Goal: Task Accomplishment & Management: Use online tool/utility

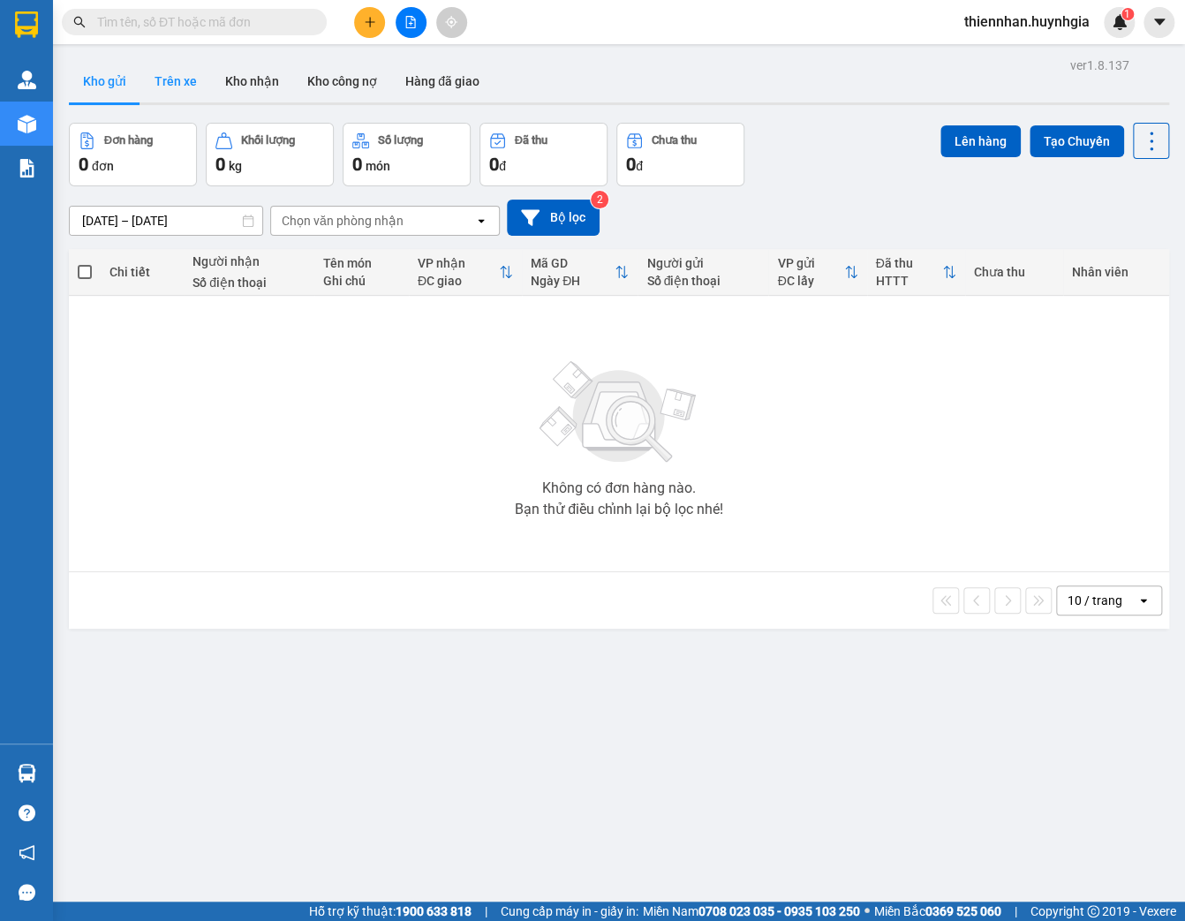
click at [155, 79] on button "Trên xe" at bounding box center [175, 81] width 71 height 42
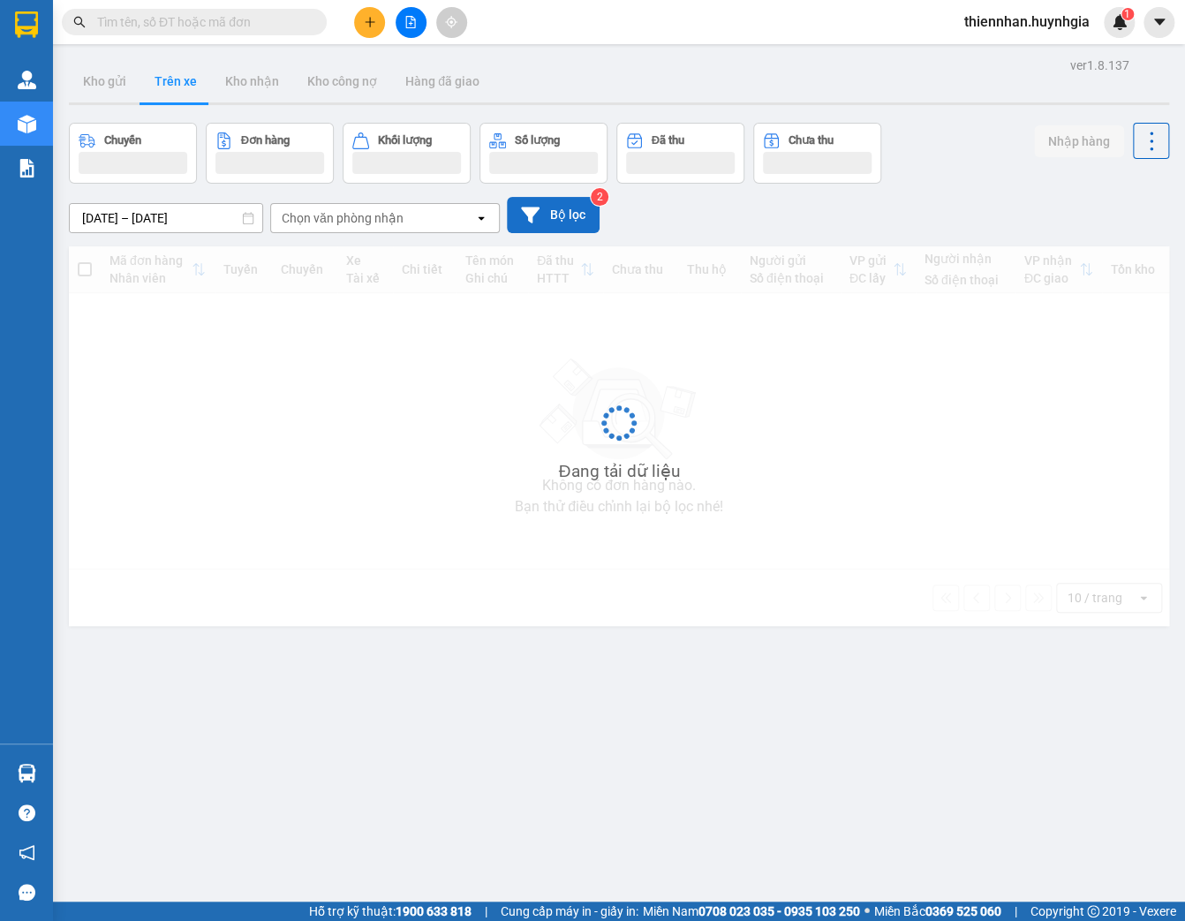
click at [558, 223] on button "Bộ lọc" at bounding box center [553, 215] width 93 height 36
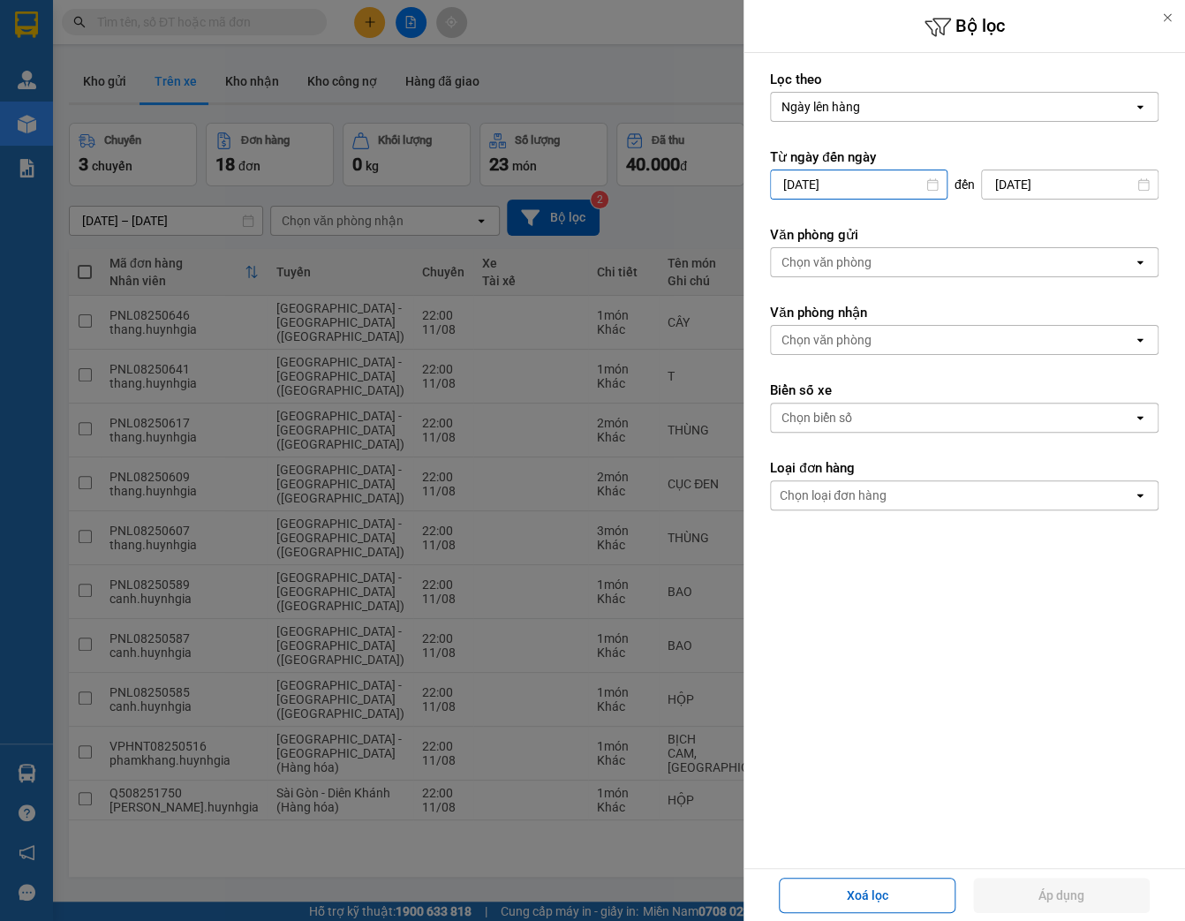
click at [876, 191] on input "10/08/2025" at bounding box center [859, 184] width 176 height 28
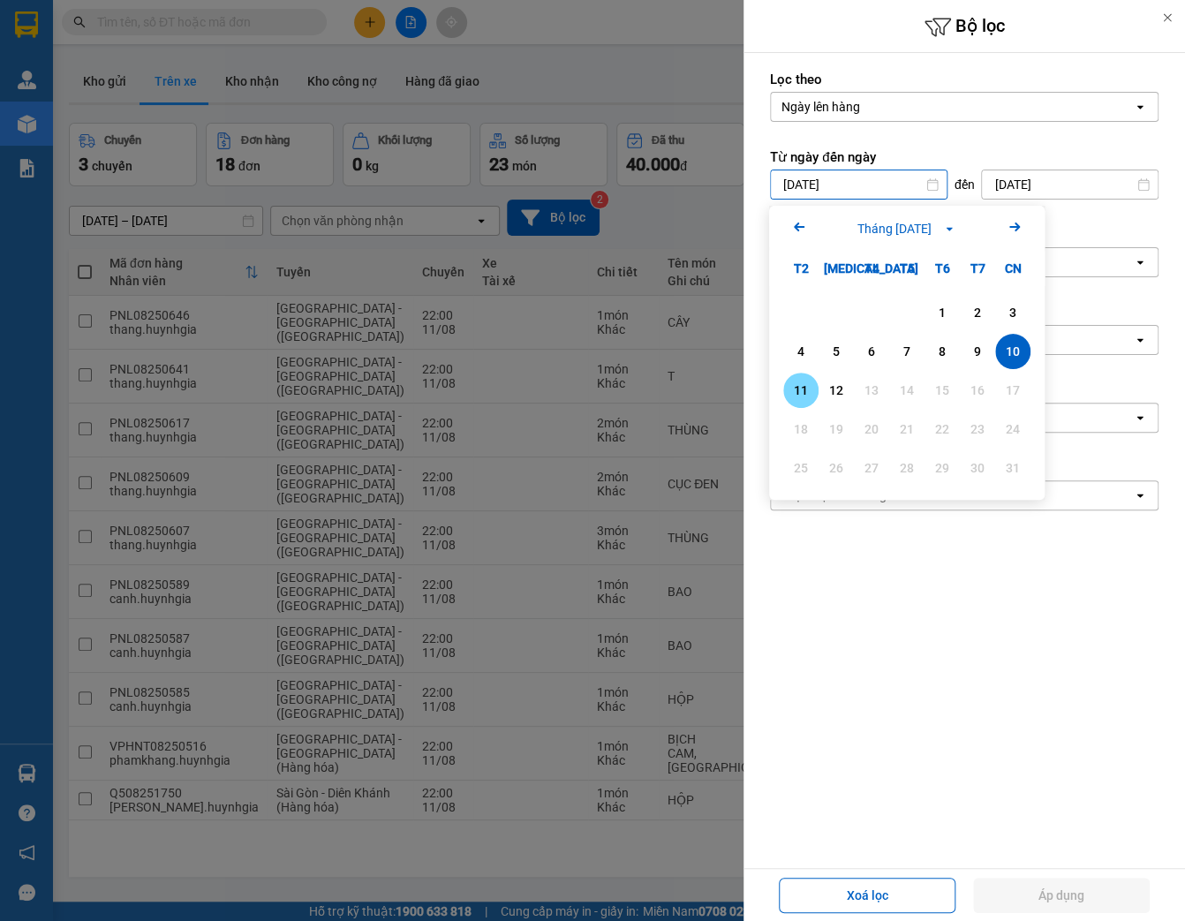
click at [797, 402] on div "11" at bounding box center [800, 390] width 35 height 35
type input "11/08/2025"
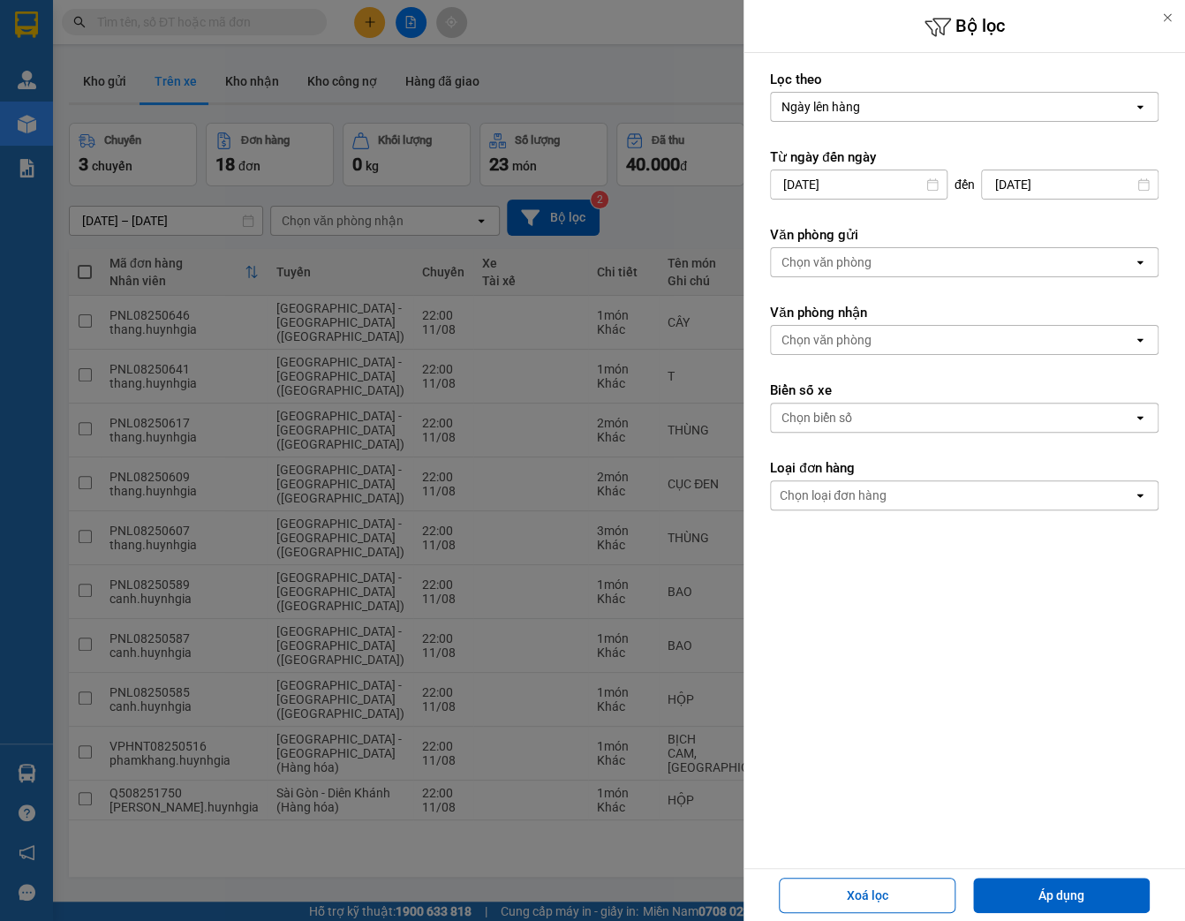
click at [1053, 189] on input "12/08/2025" at bounding box center [1070, 184] width 176 height 28
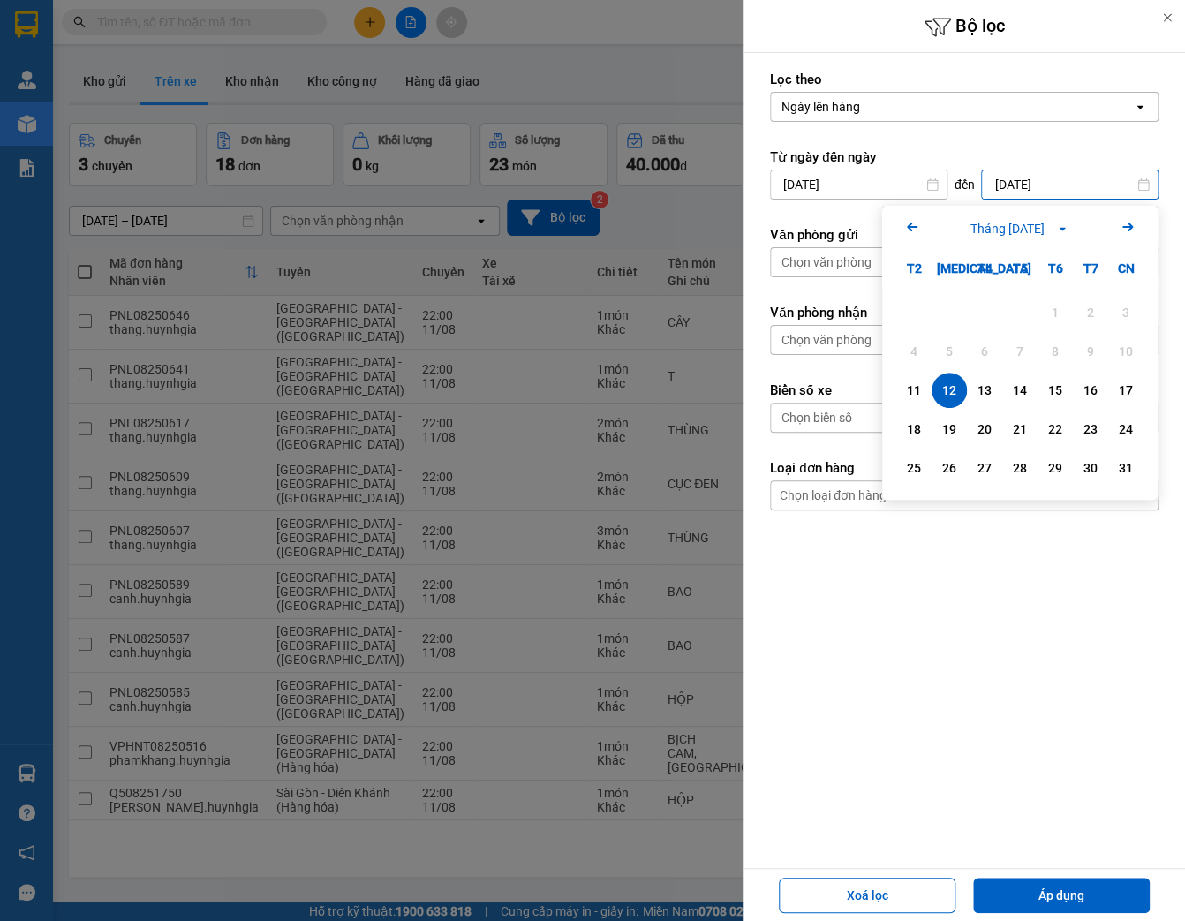
click at [947, 391] on div "12" at bounding box center [949, 390] width 25 height 21
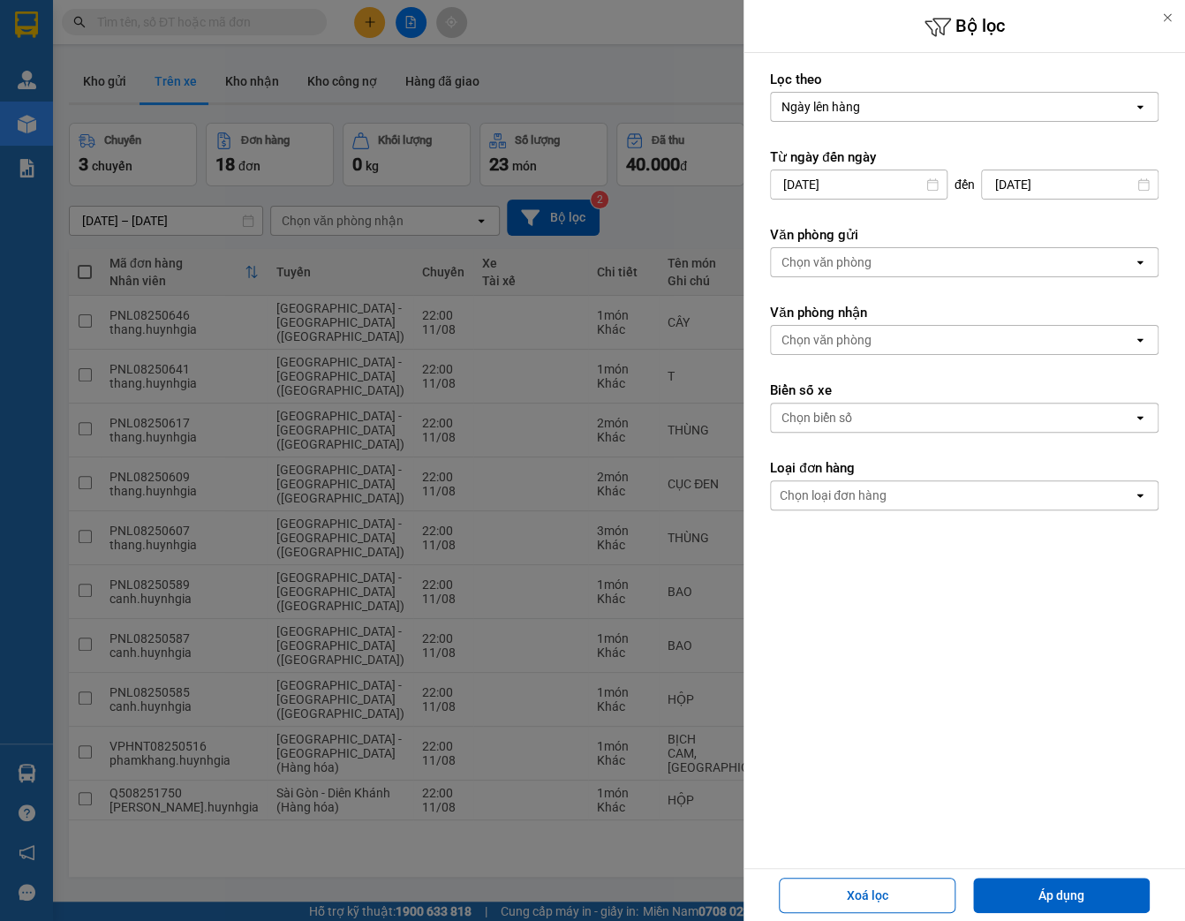
click at [942, 248] on div "Chọn văn phòng" at bounding box center [952, 262] width 362 height 28
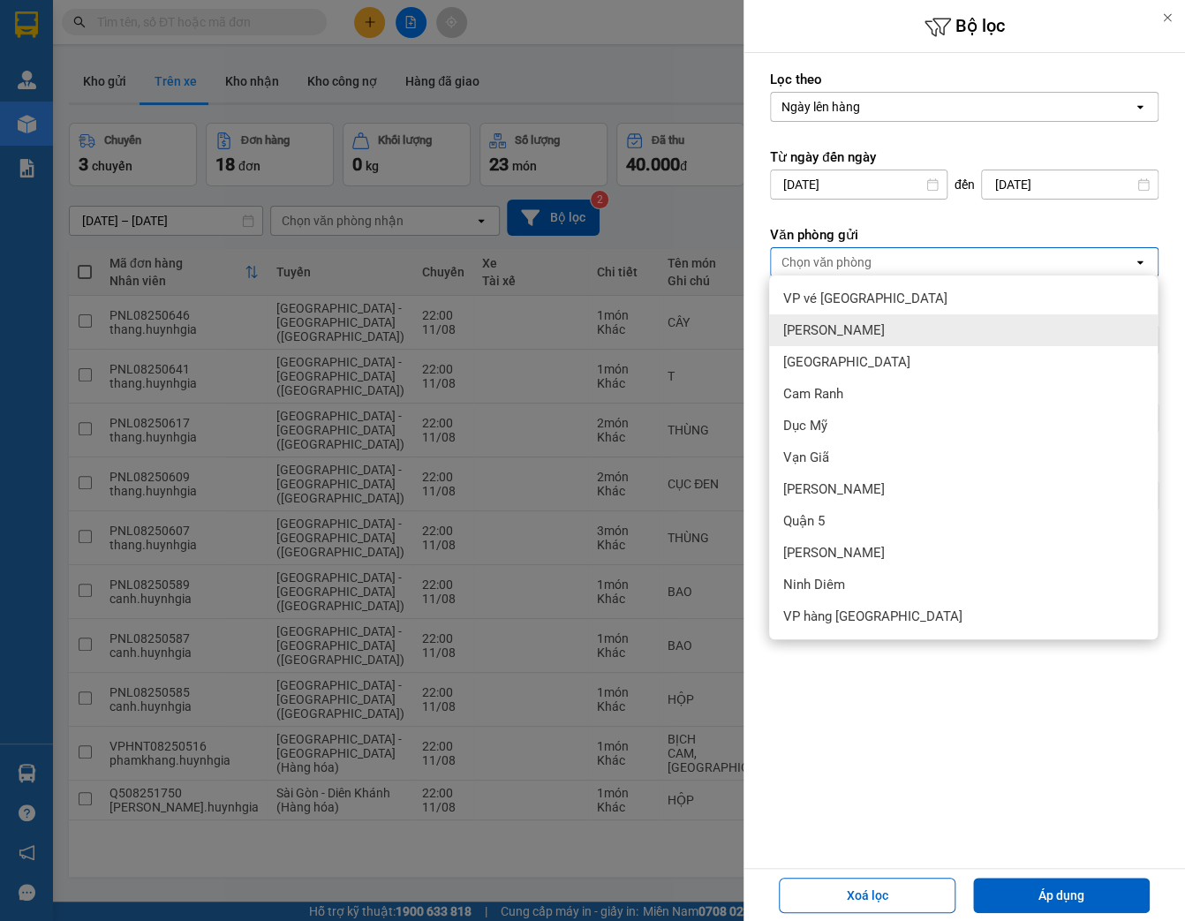
click at [901, 335] on div "Phạm Ngũ Lão" at bounding box center [963, 330] width 389 height 32
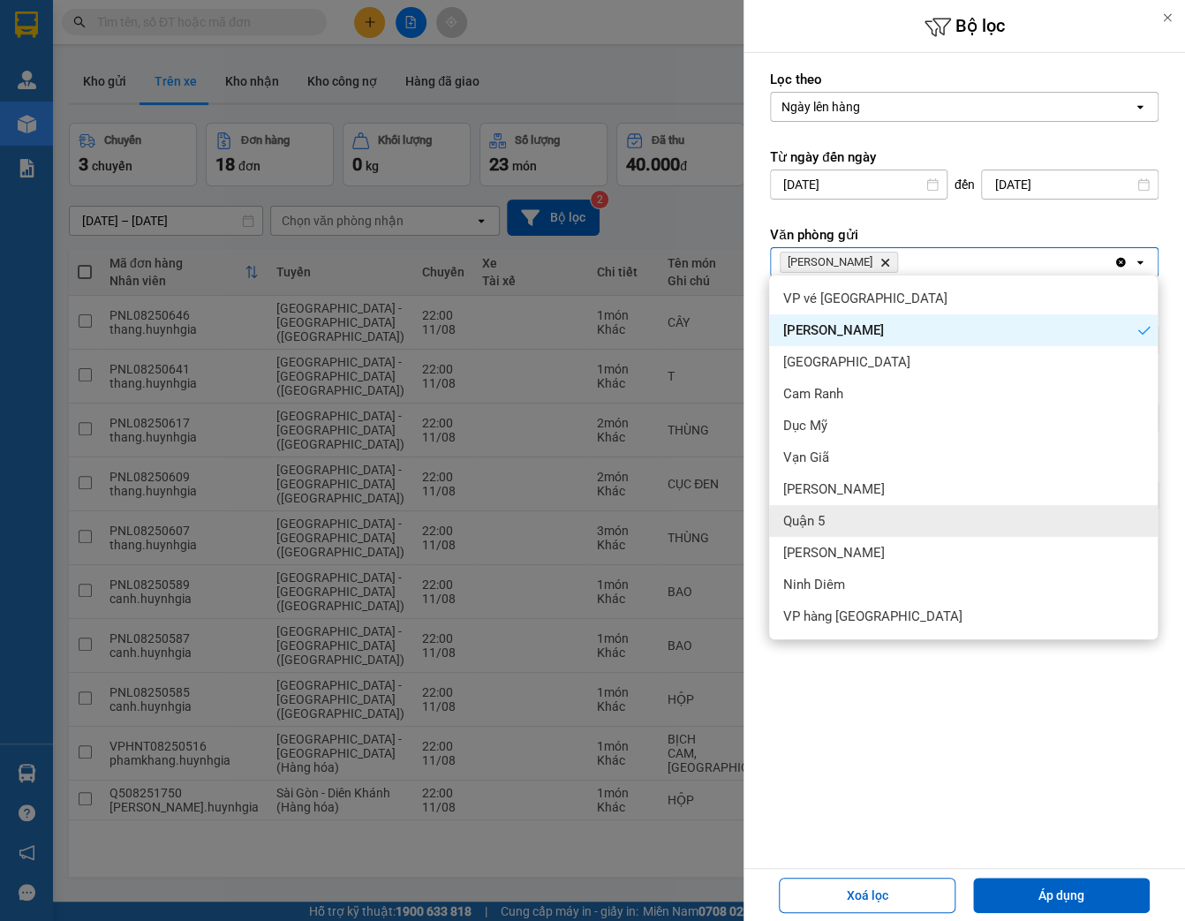
click at [920, 522] on div "Quận 5" at bounding box center [963, 521] width 389 height 32
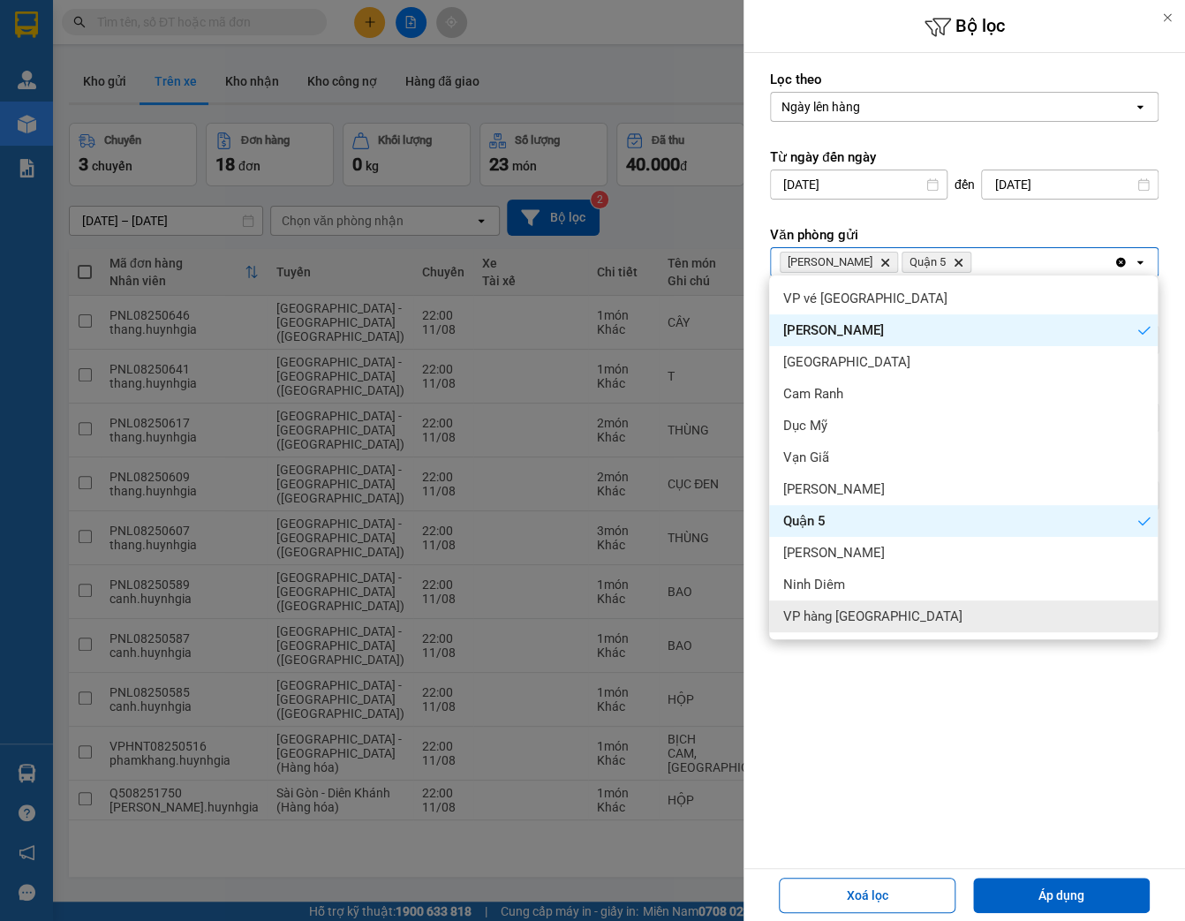
click at [929, 697] on div "Lọc theo Ngày lên hàng open Từ ngày đến ngày 11/08/2025 Press the down arrow ke…" at bounding box center [965, 460] width 442 height 815
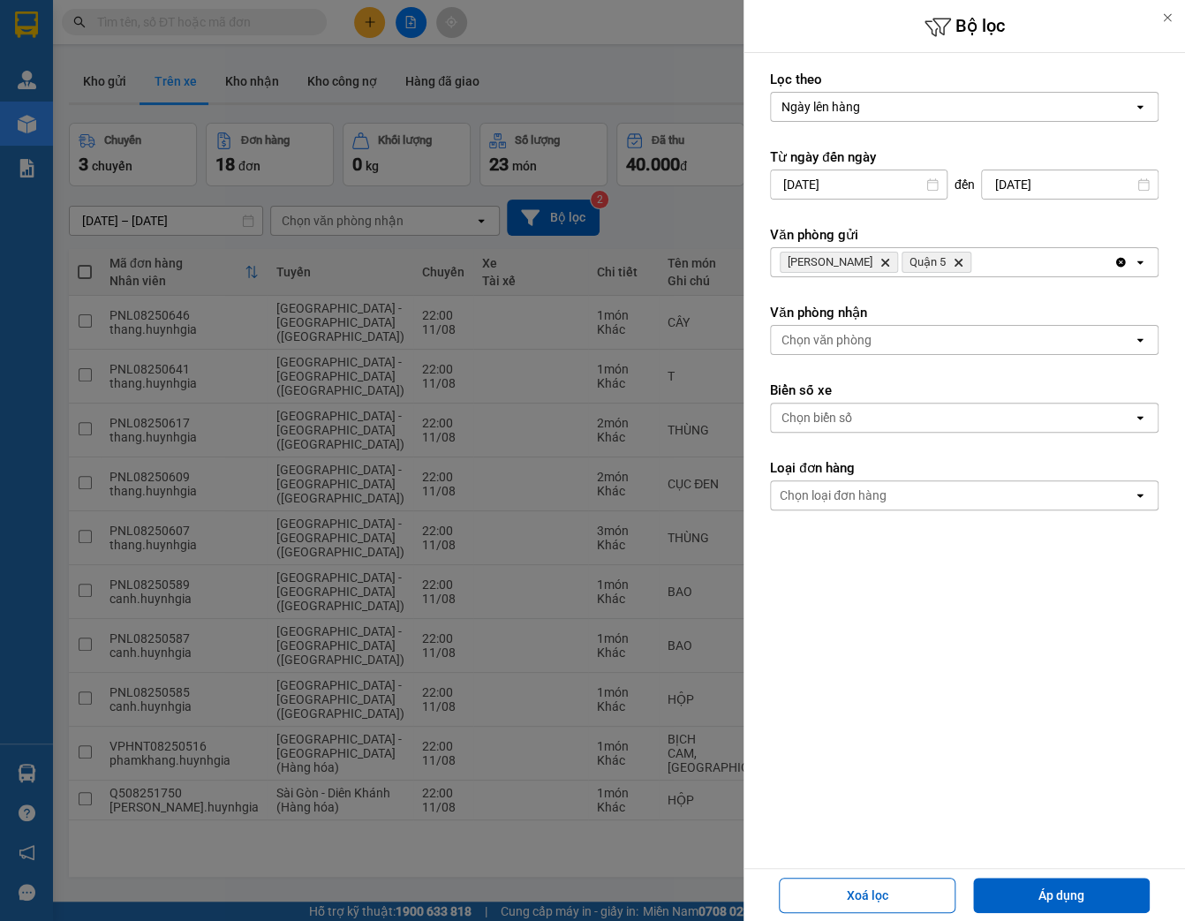
click at [881, 338] on div "Chọn văn phòng" at bounding box center [952, 340] width 362 height 28
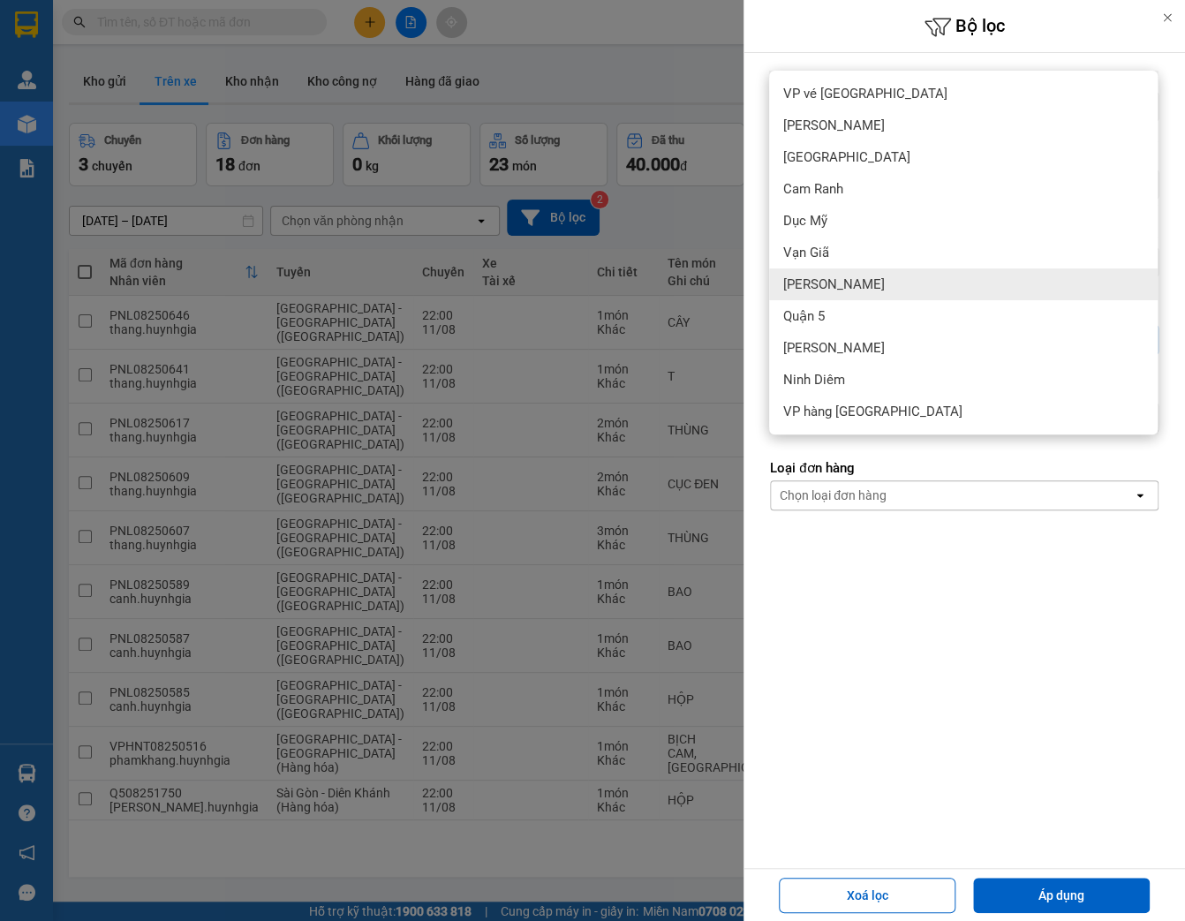
click at [894, 290] on div "Diên Khánh" at bounding box center [963, 284] width 389 height 32
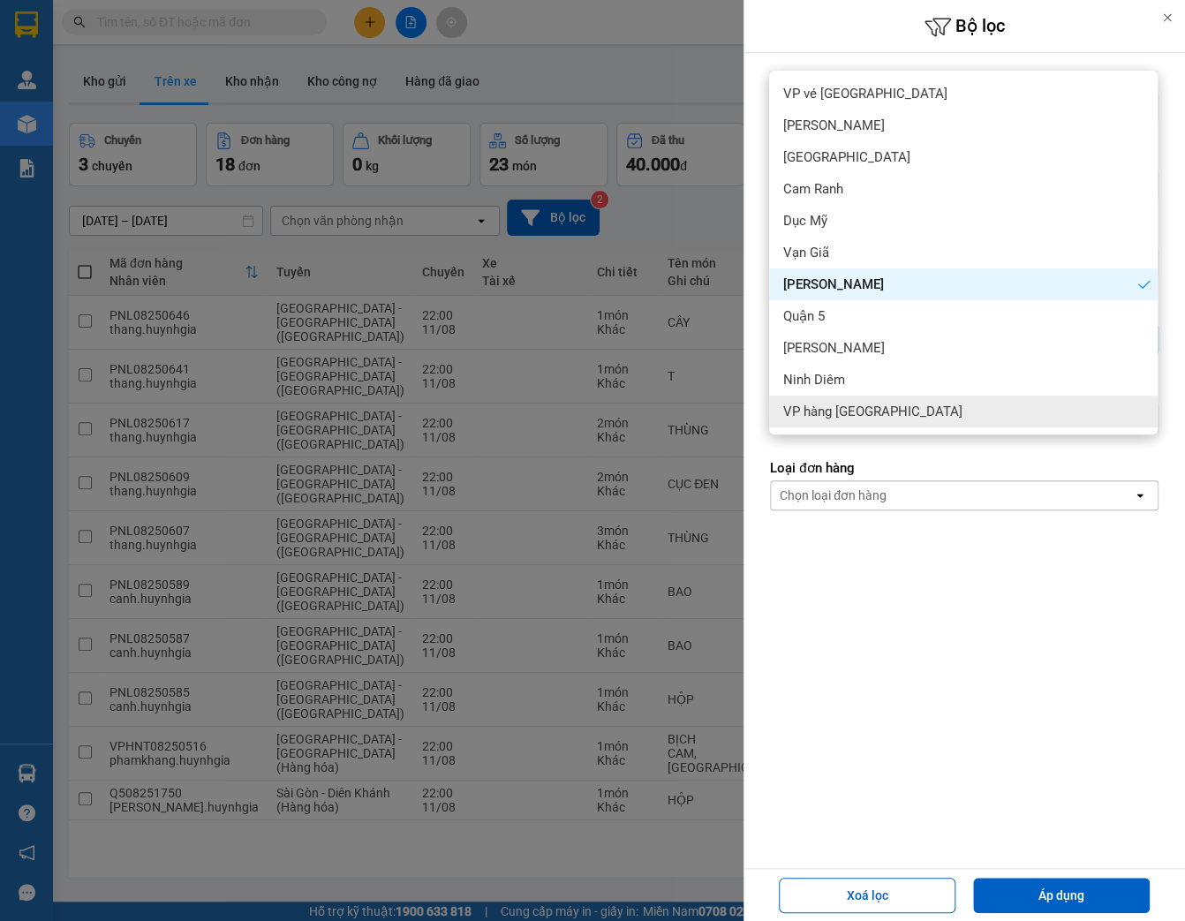
click at [971, 630] on form "Lọc theo Ngày lên hàng open Từ ngày đến ngày 11/08/2025 Press the down arrow ke…" at bounding box center [964, 370] width 389 height 599
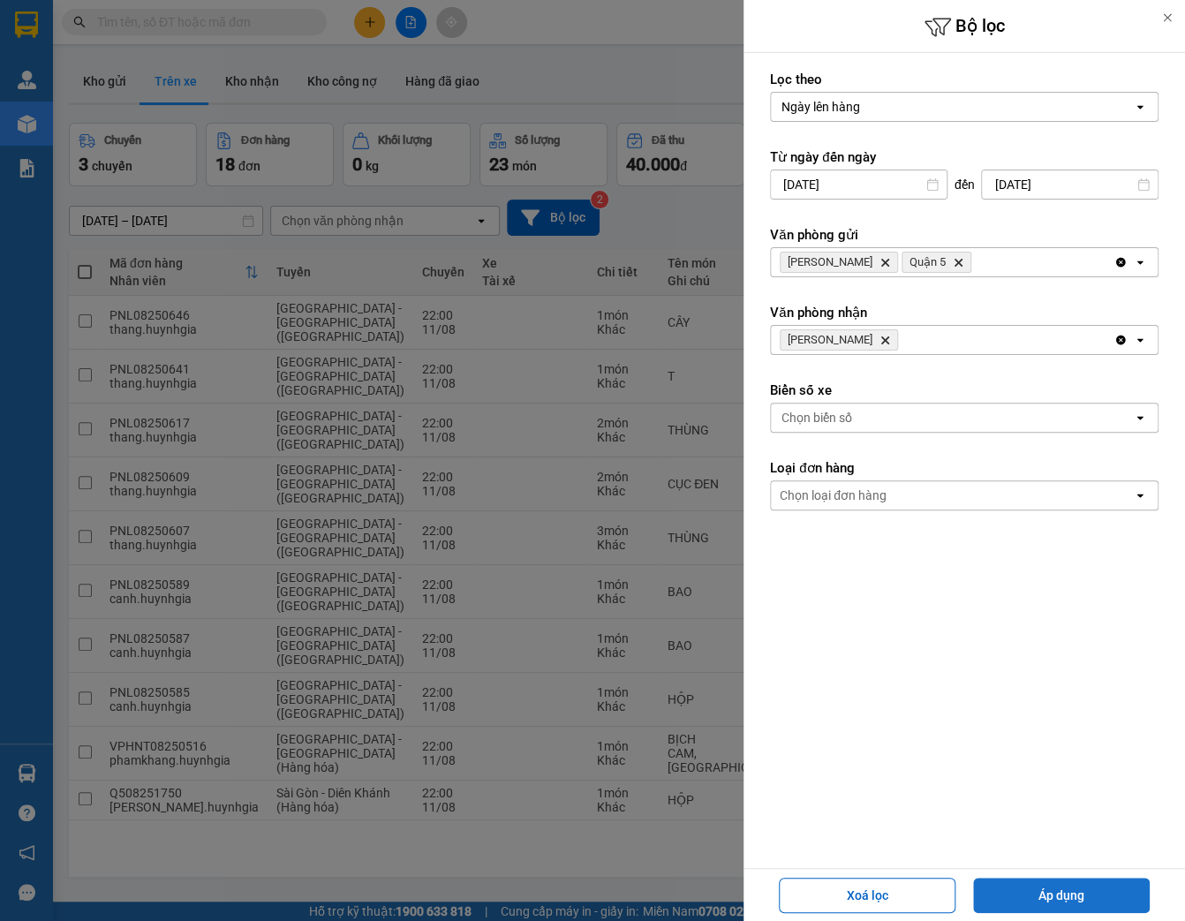
click at [1092, 897] on button "Áp dụng" at bounding box center [1061, 895] width 177 height 35
type input "11/08/2025 – 12/08/2025"
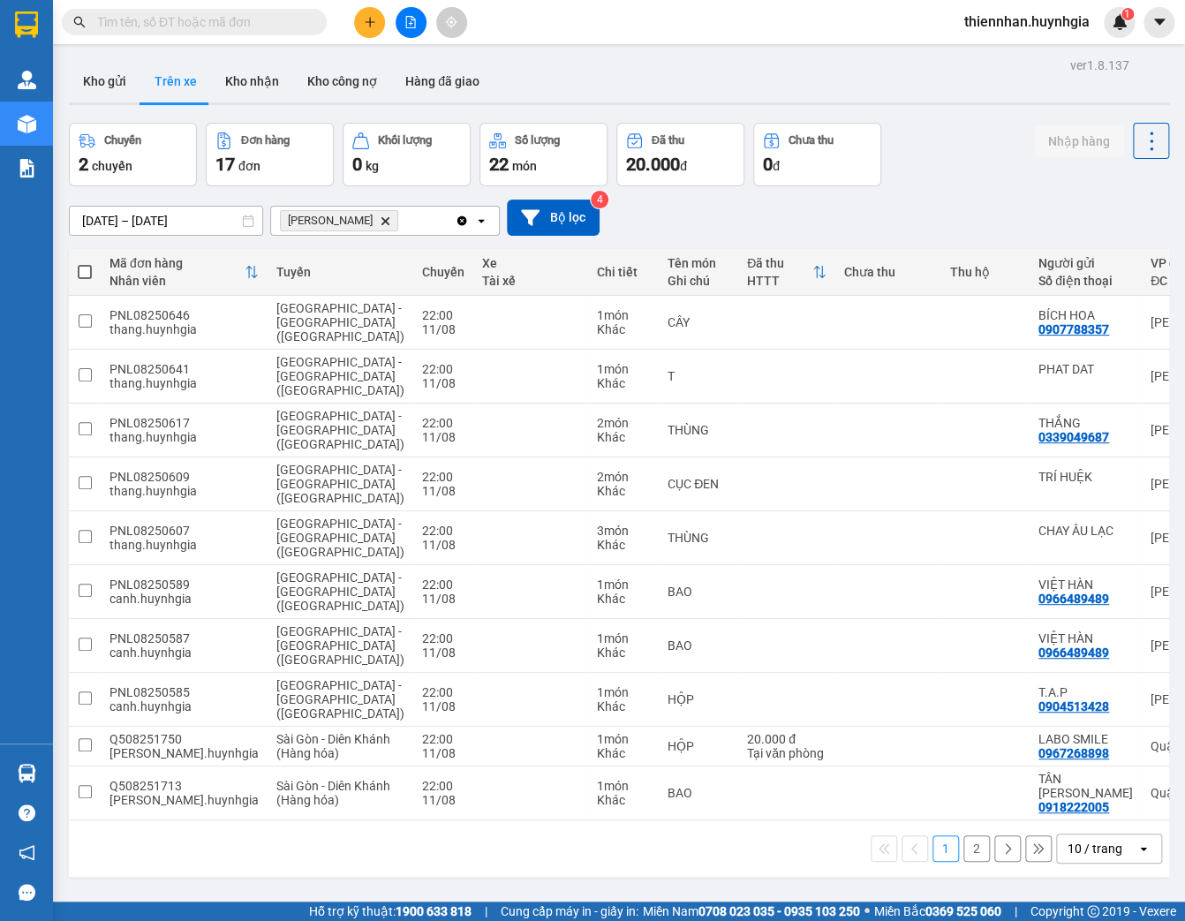
click at [1103, 858] on div "10 / trang" at bounding box center [1095, 849] width 55 height 18
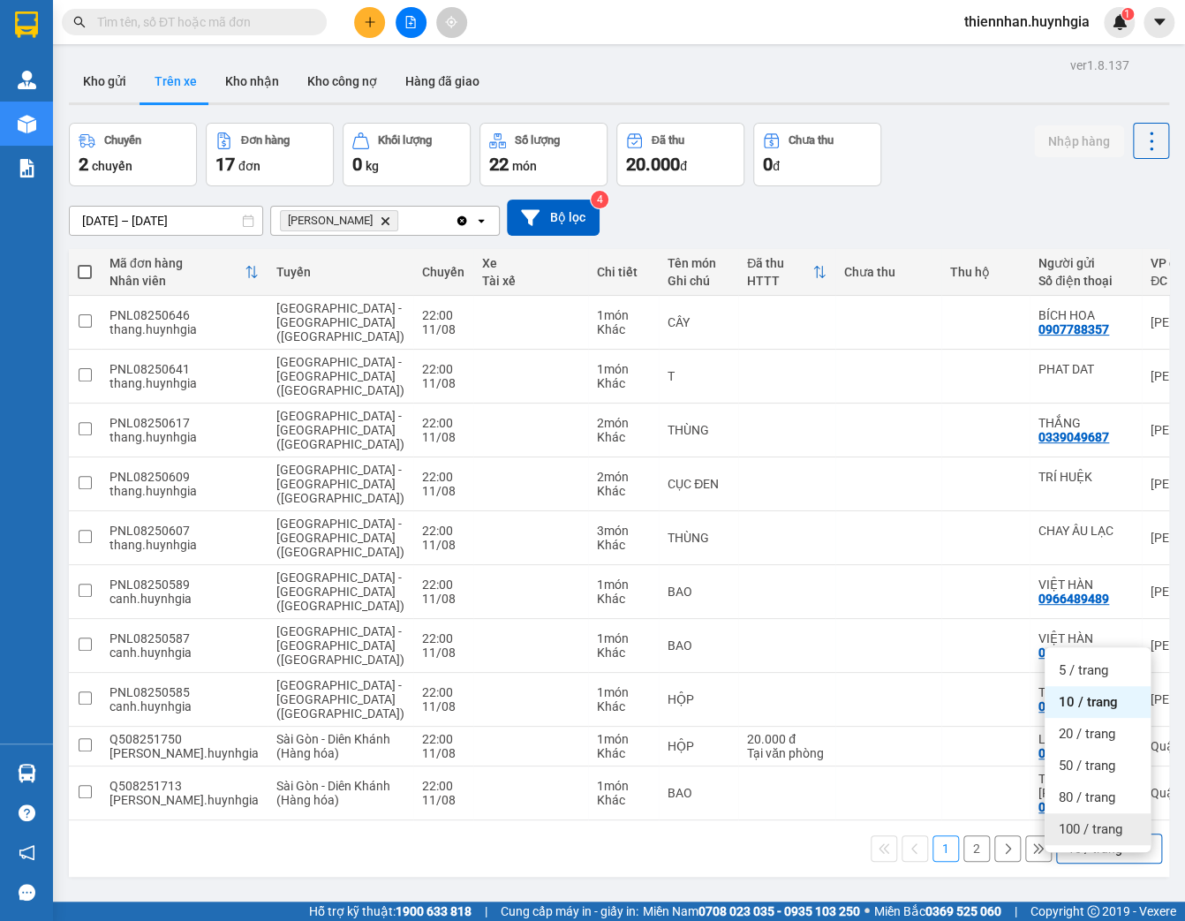
click at [1097, 831] on span "100 / trang" at bounding box center [1091, 829] width 64 height 18
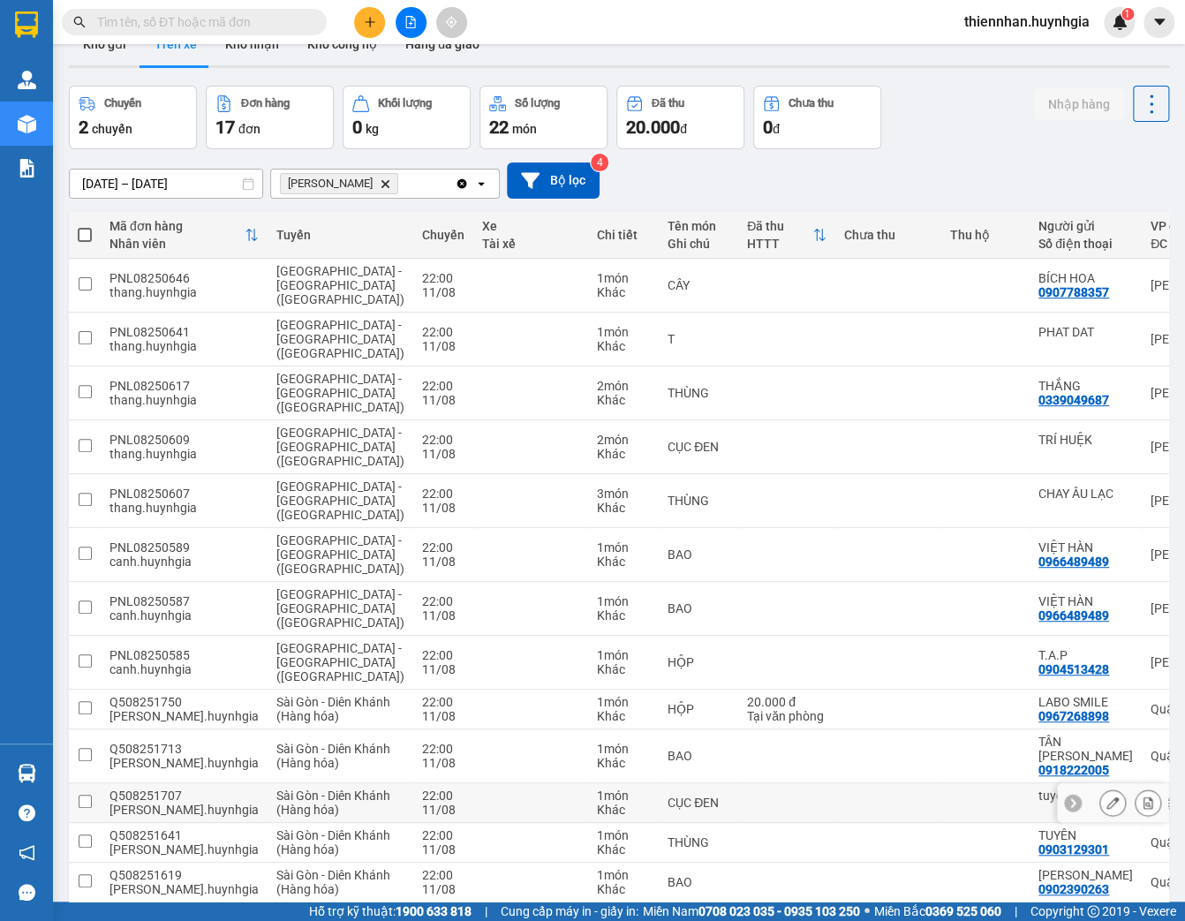
scroll to position [32, 0]
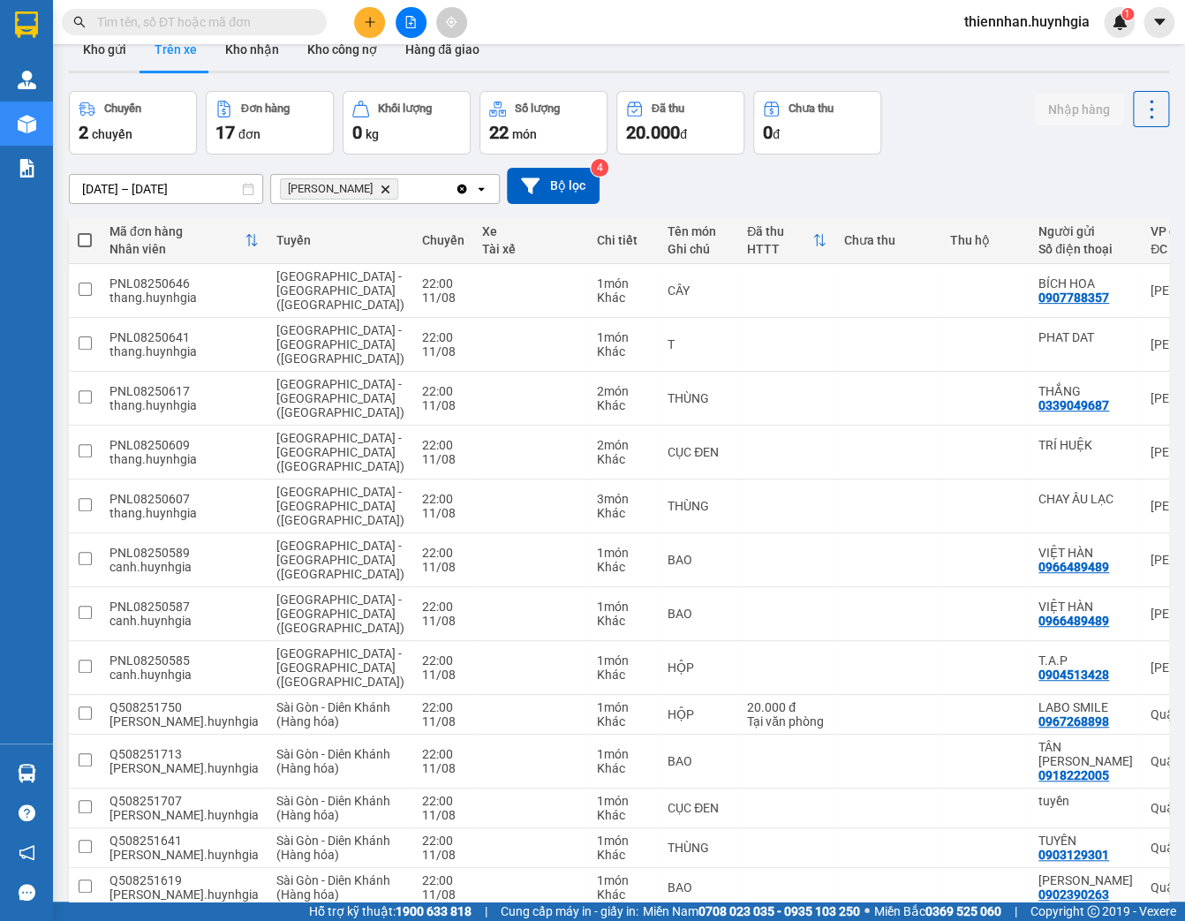
click at [87, 243] on span at bounding box center [85, 240] width 14 height 14
click at [85, 231] on input "checkbox" at bounding box center [85, 231] width 0 height 0
checkbox input "true"
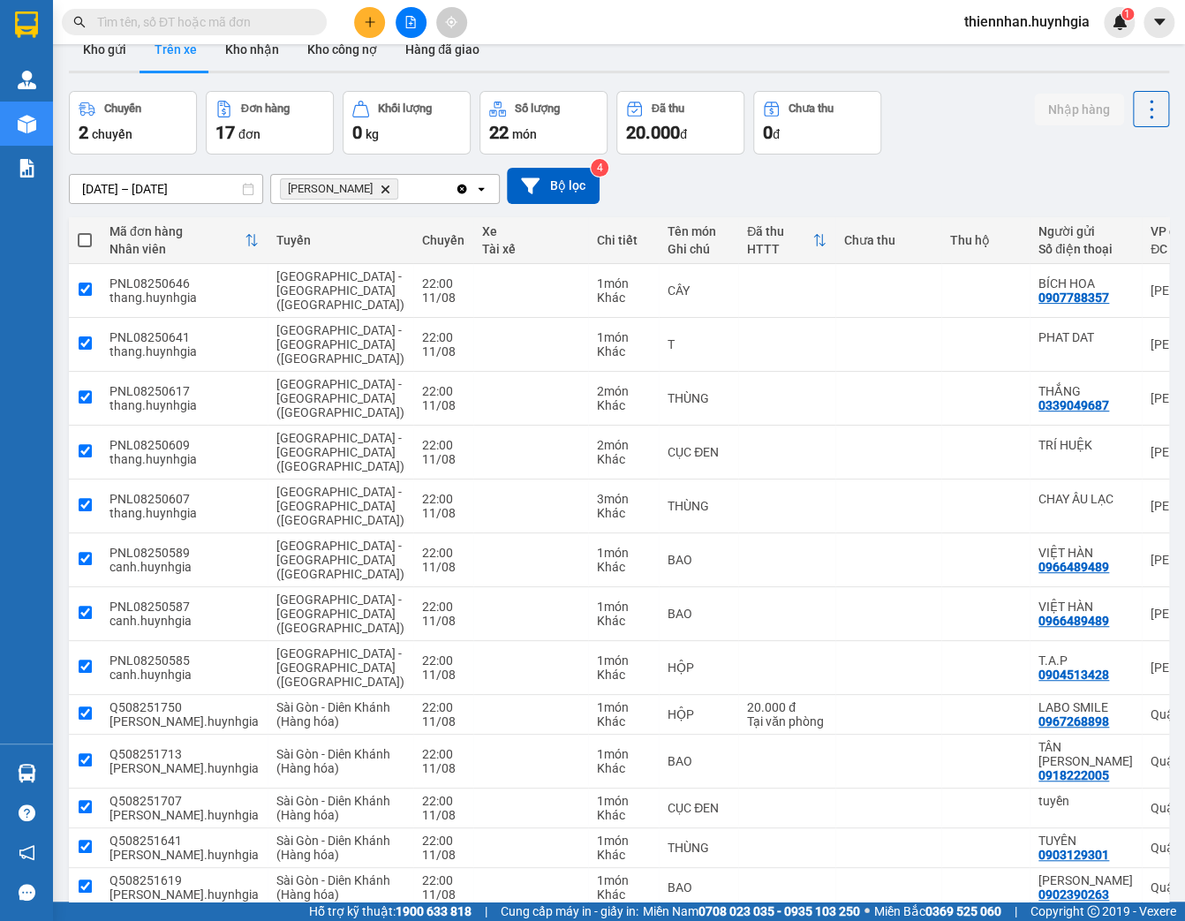
checkbox input "true"
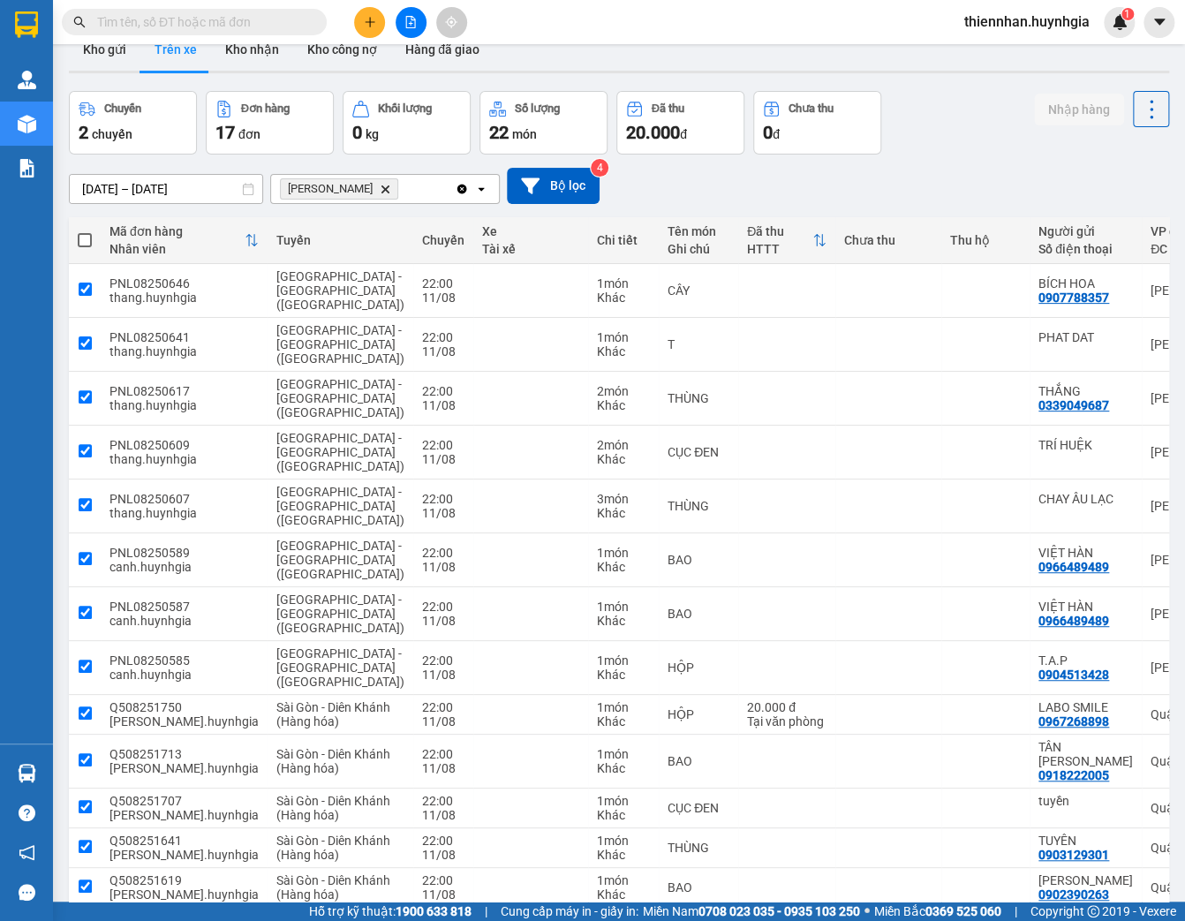
checkbox input "true"
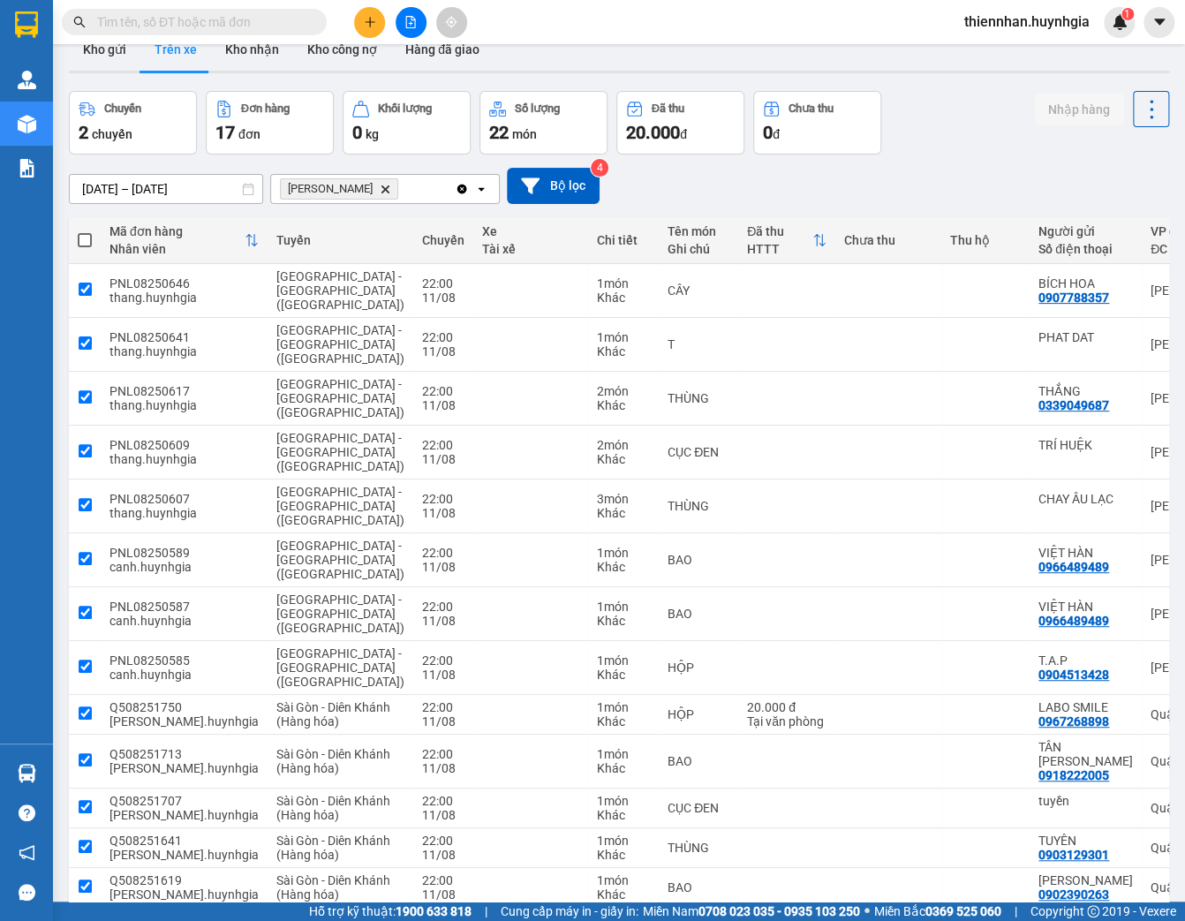
checkbox input "true"
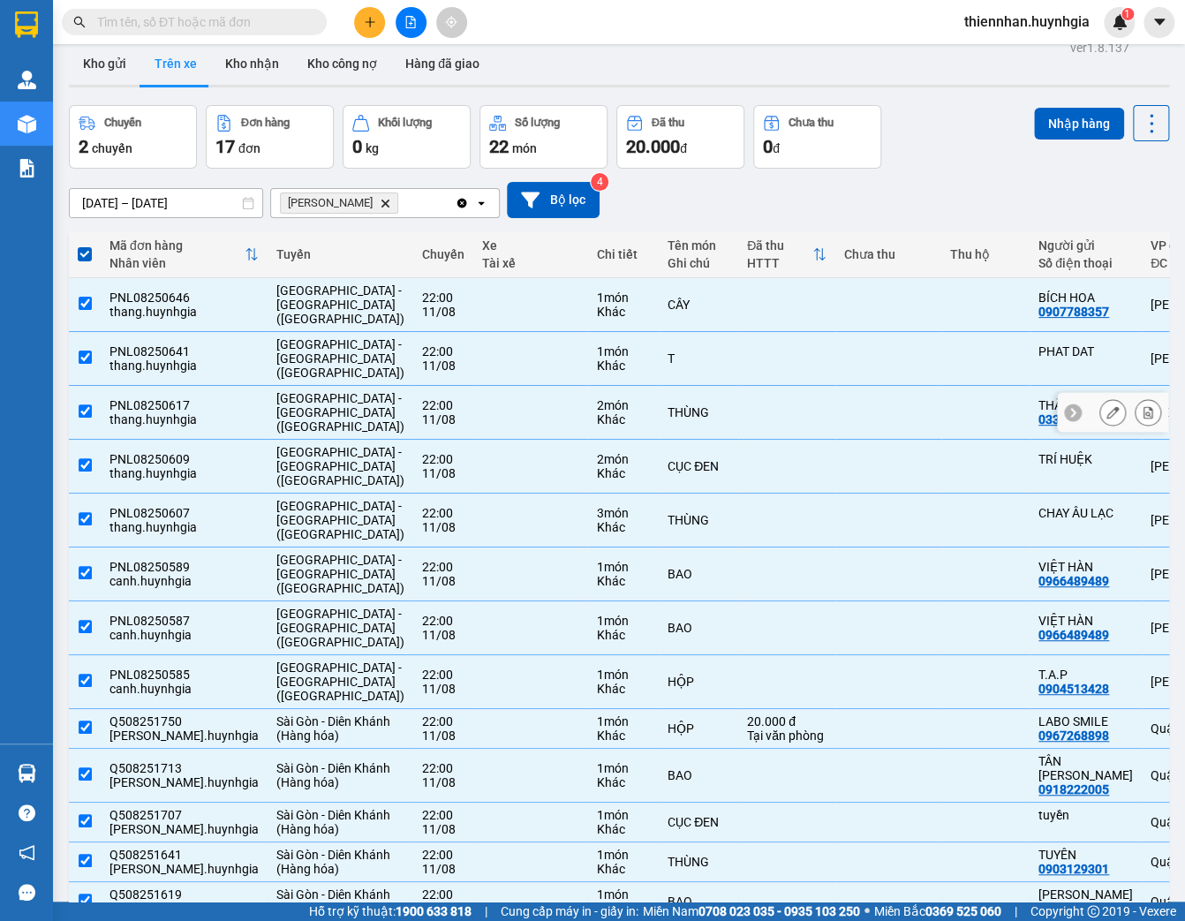
scroll to position [0, 0]
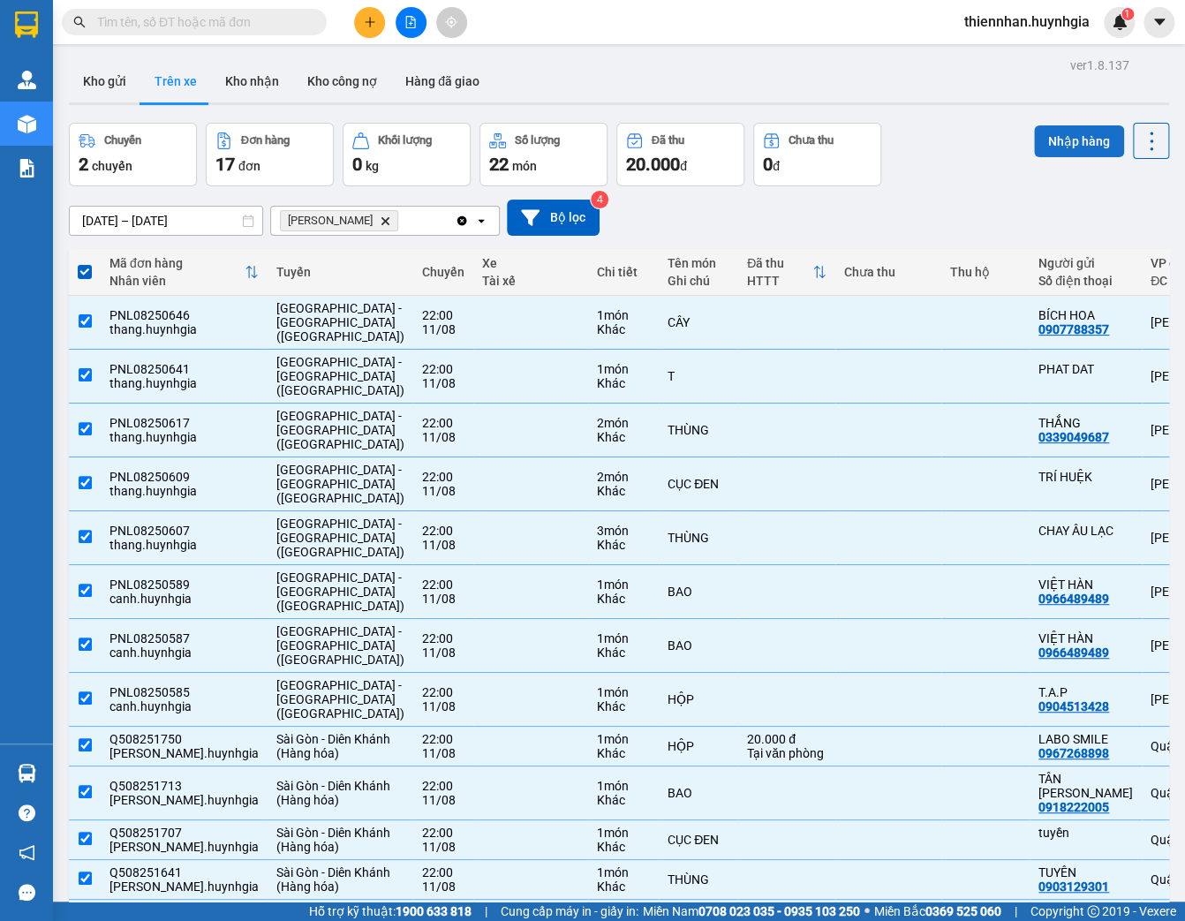
click at [1049, 150] on button "Nhập hàng" at bounding box center [1079, 141] width 90 height 32
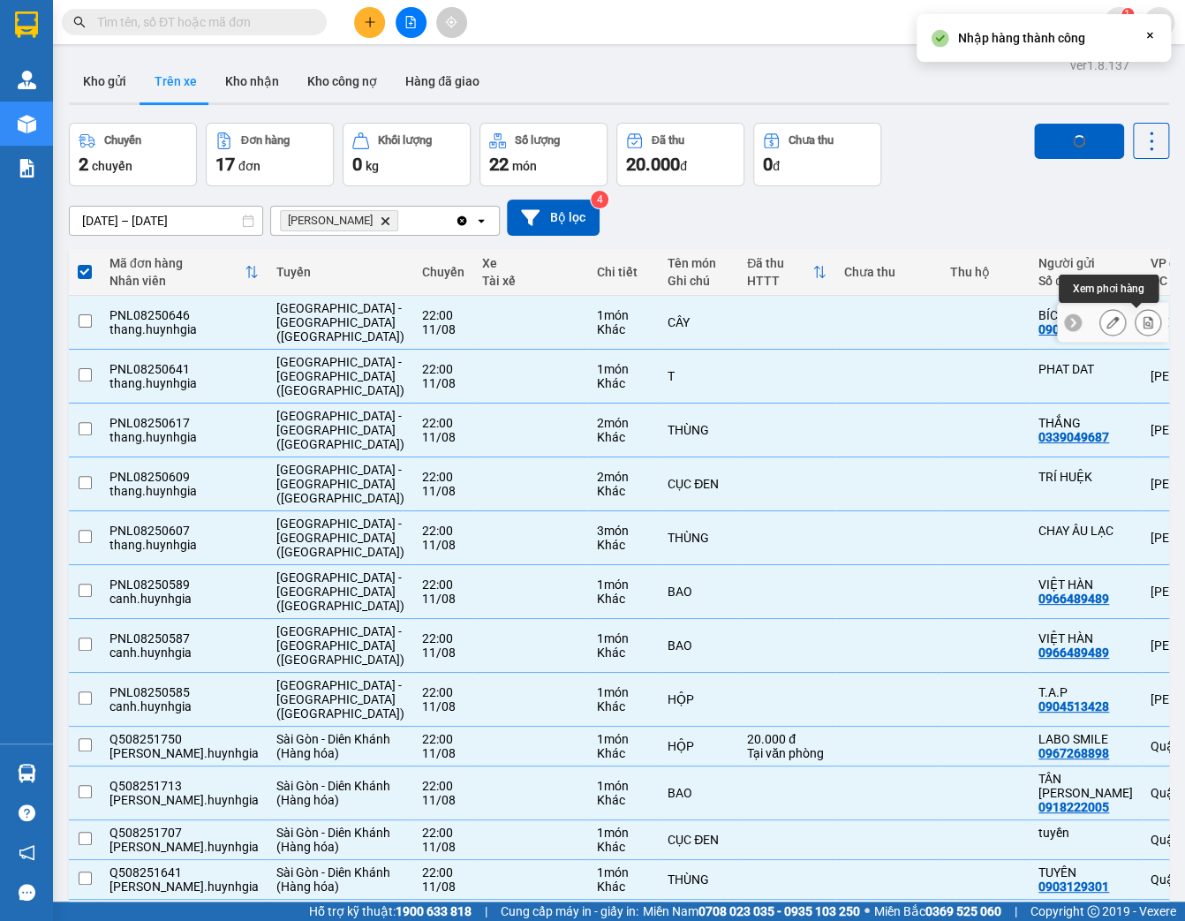
checkbox input "false"
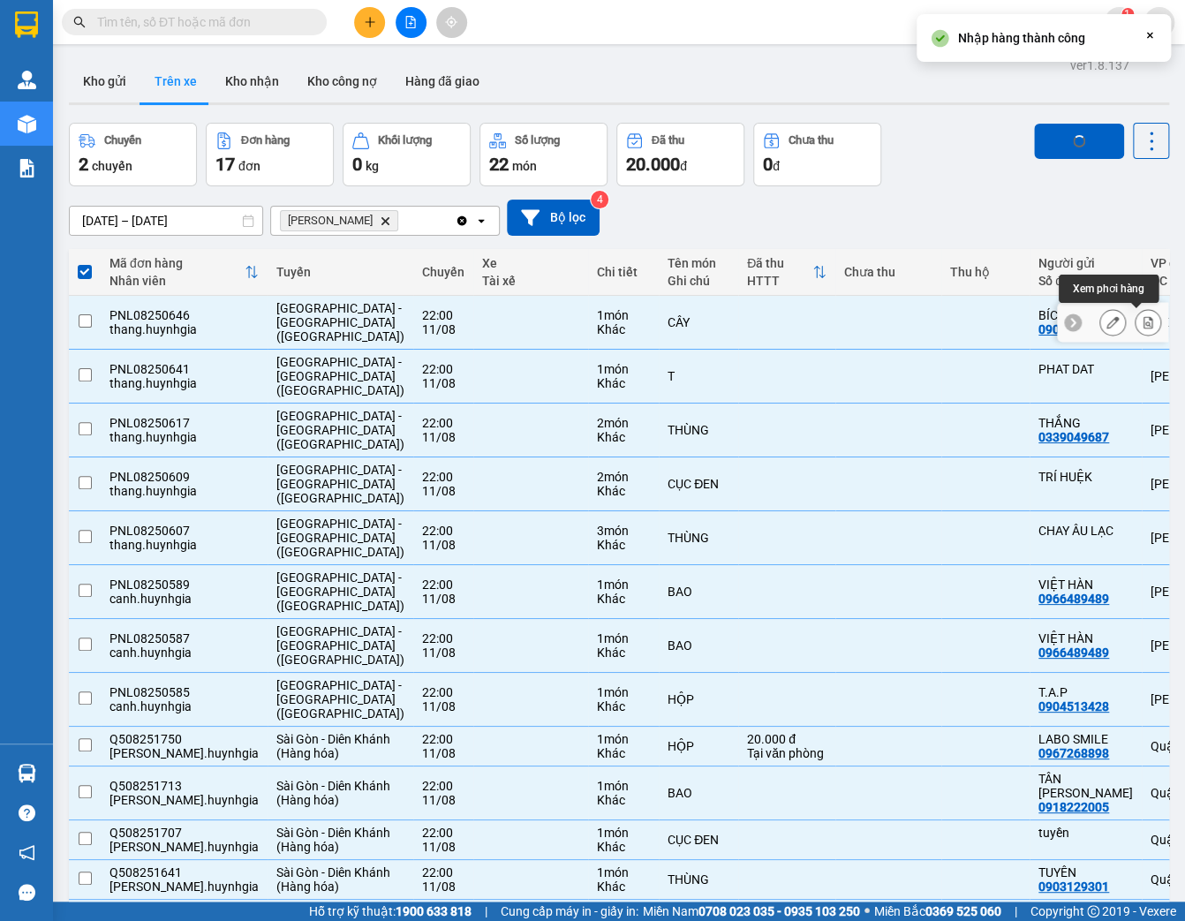
checkbox input "false"
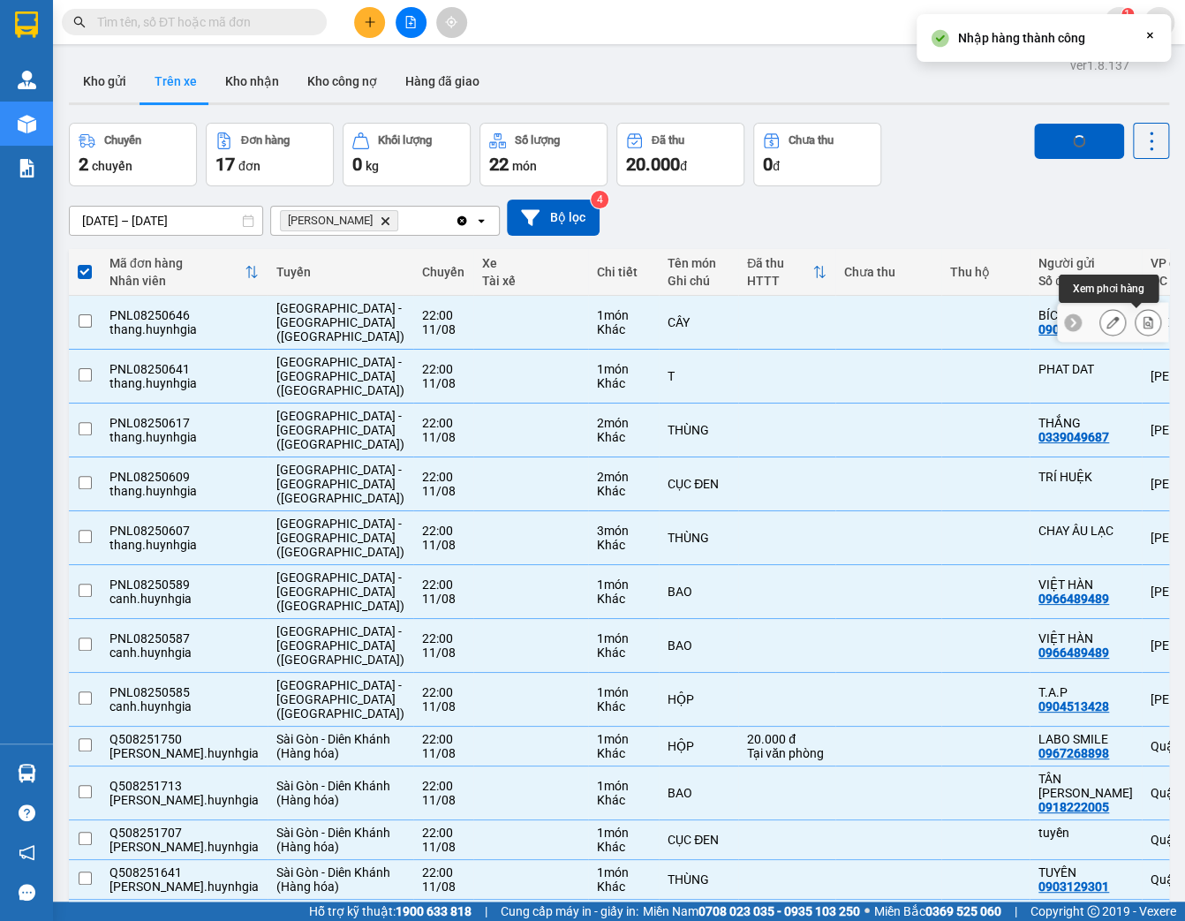
checkbox input "false"
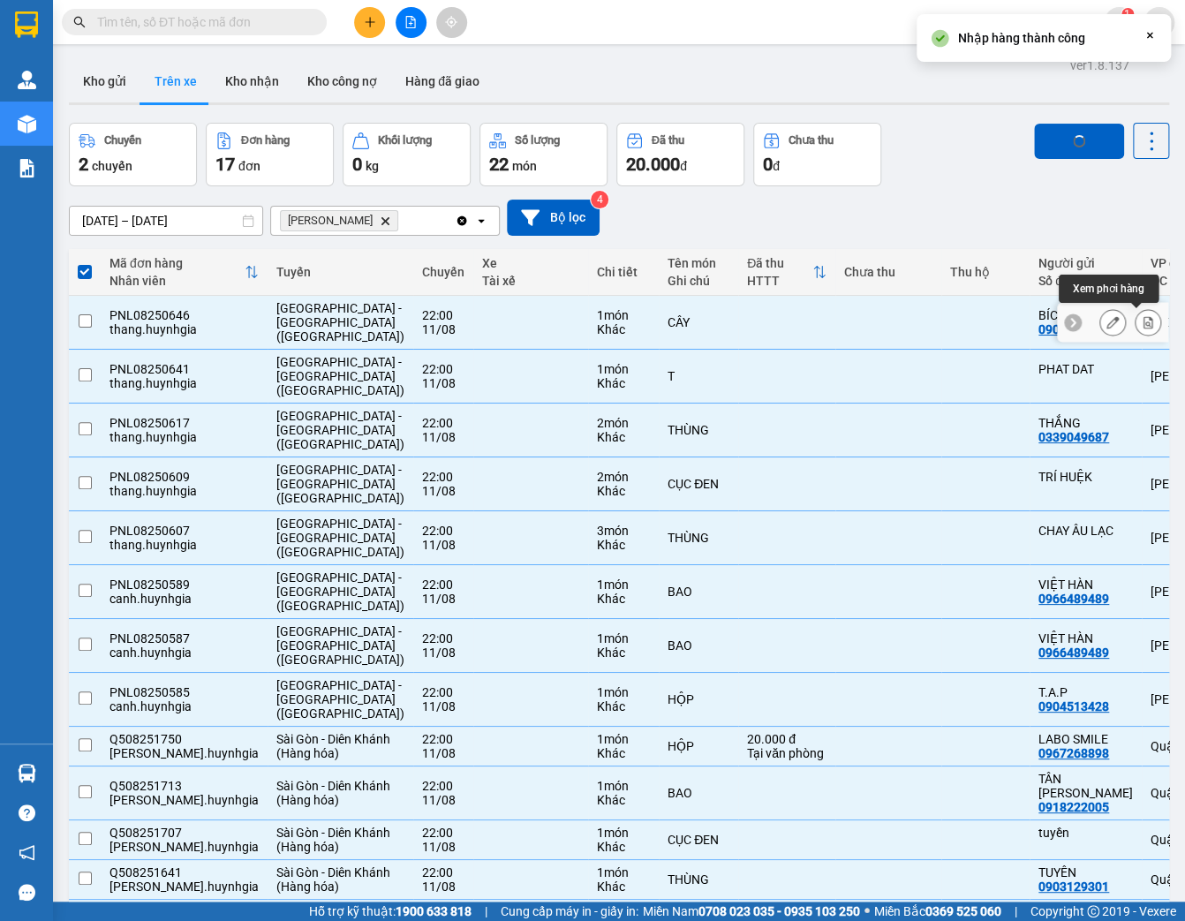
checkbox input "false"
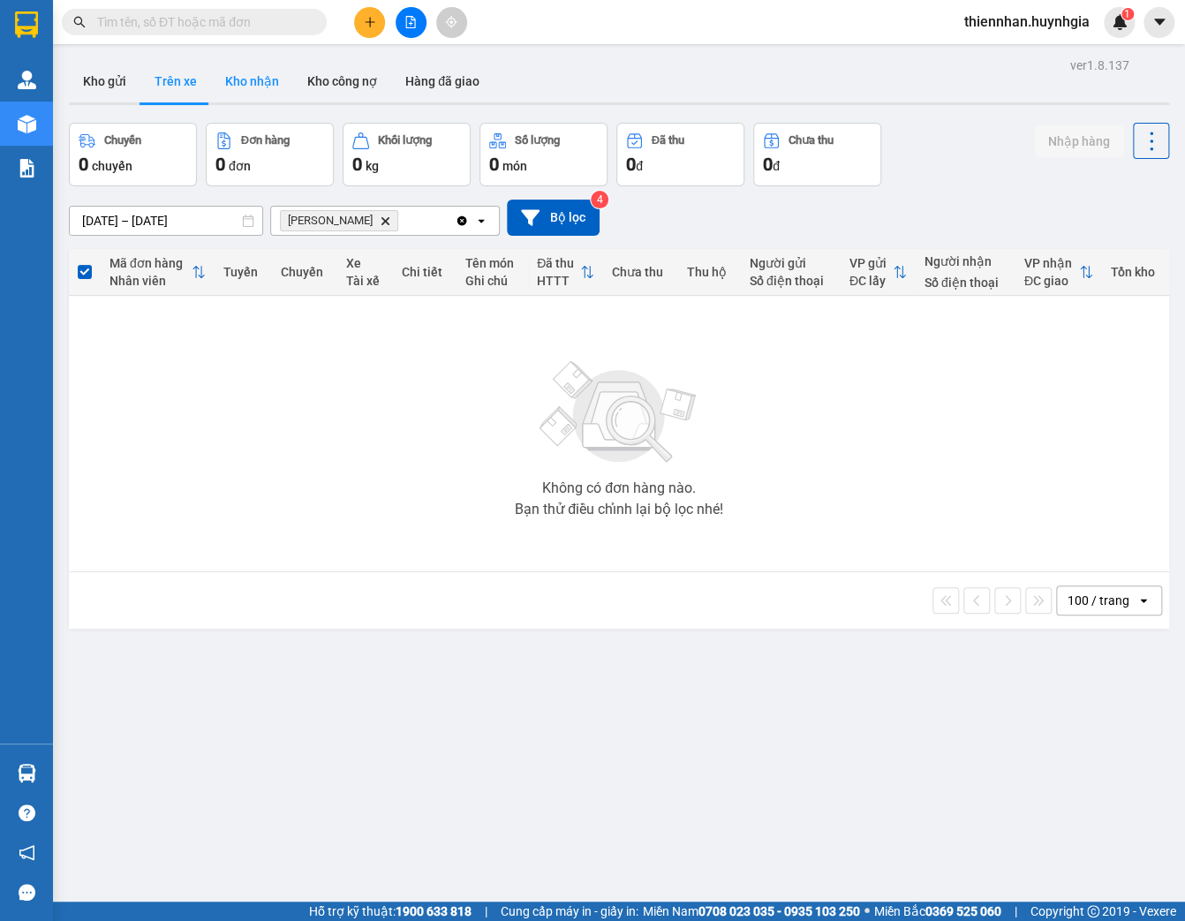
click at [240, 85] on button "Kho nhận" at bounding box center [252, 81] width 82 height 42
type input "10/08/2025 – 12/08/2025"
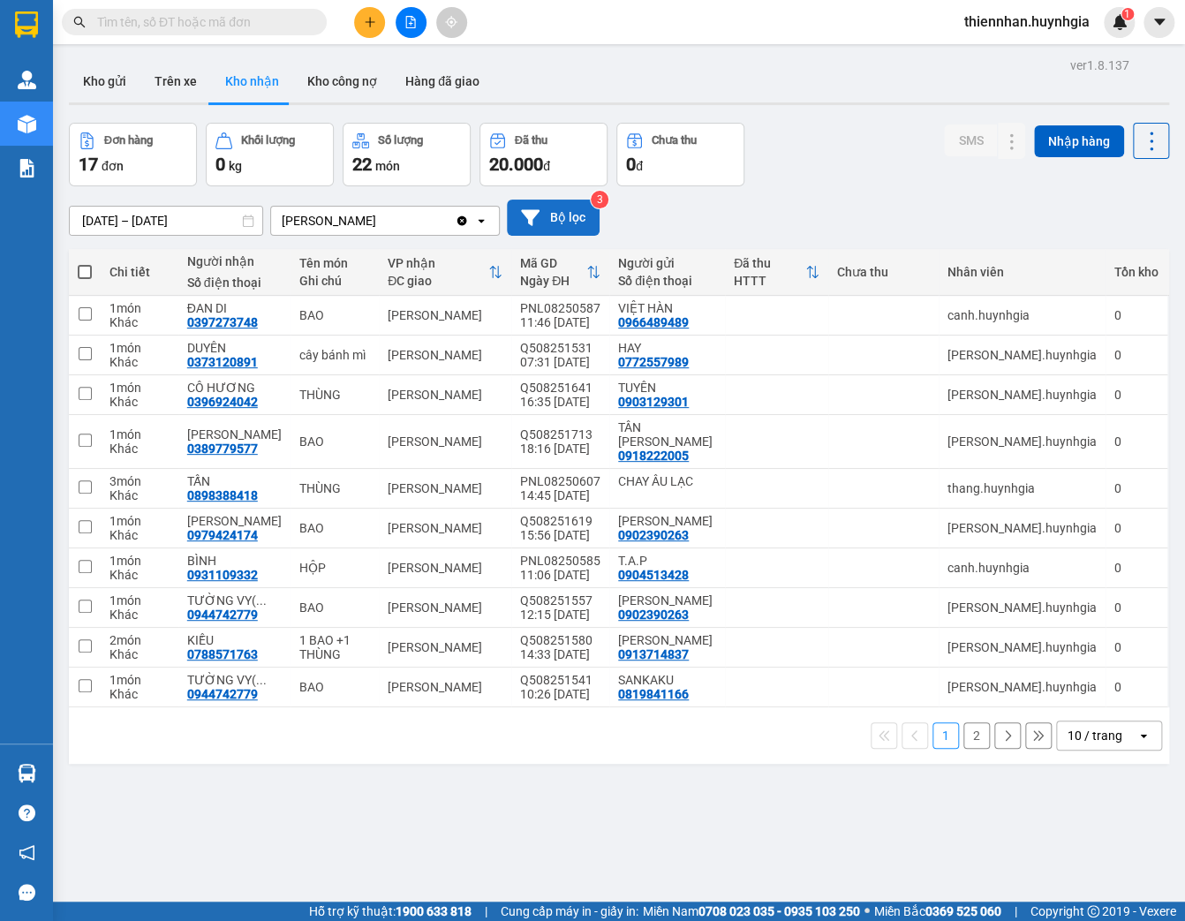
click at [555, 215] on button "Bộ lọc" at bounding box center [553, 218] width 93 height 36
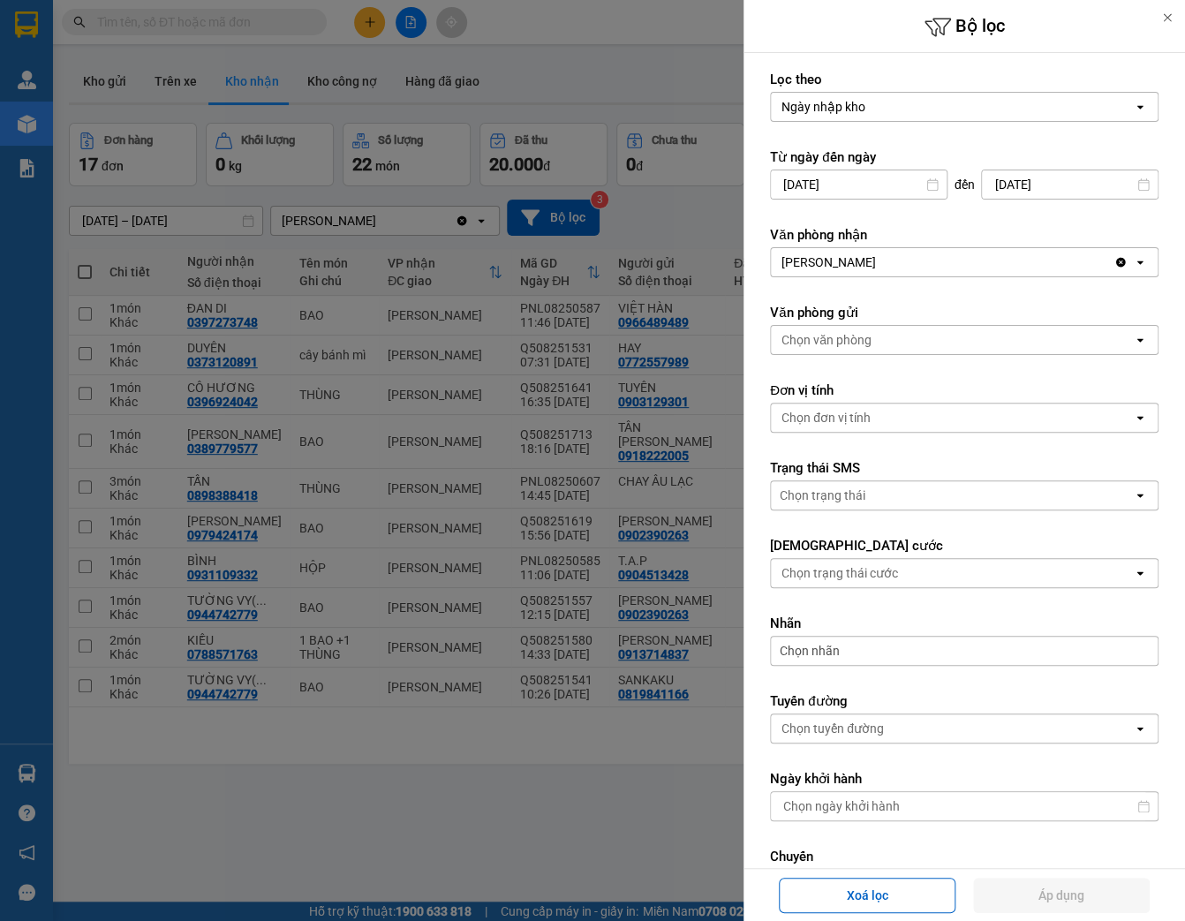
click at [897, 186] on input "10/08/2025" at bounding box center [859, 184] width 176 height 28
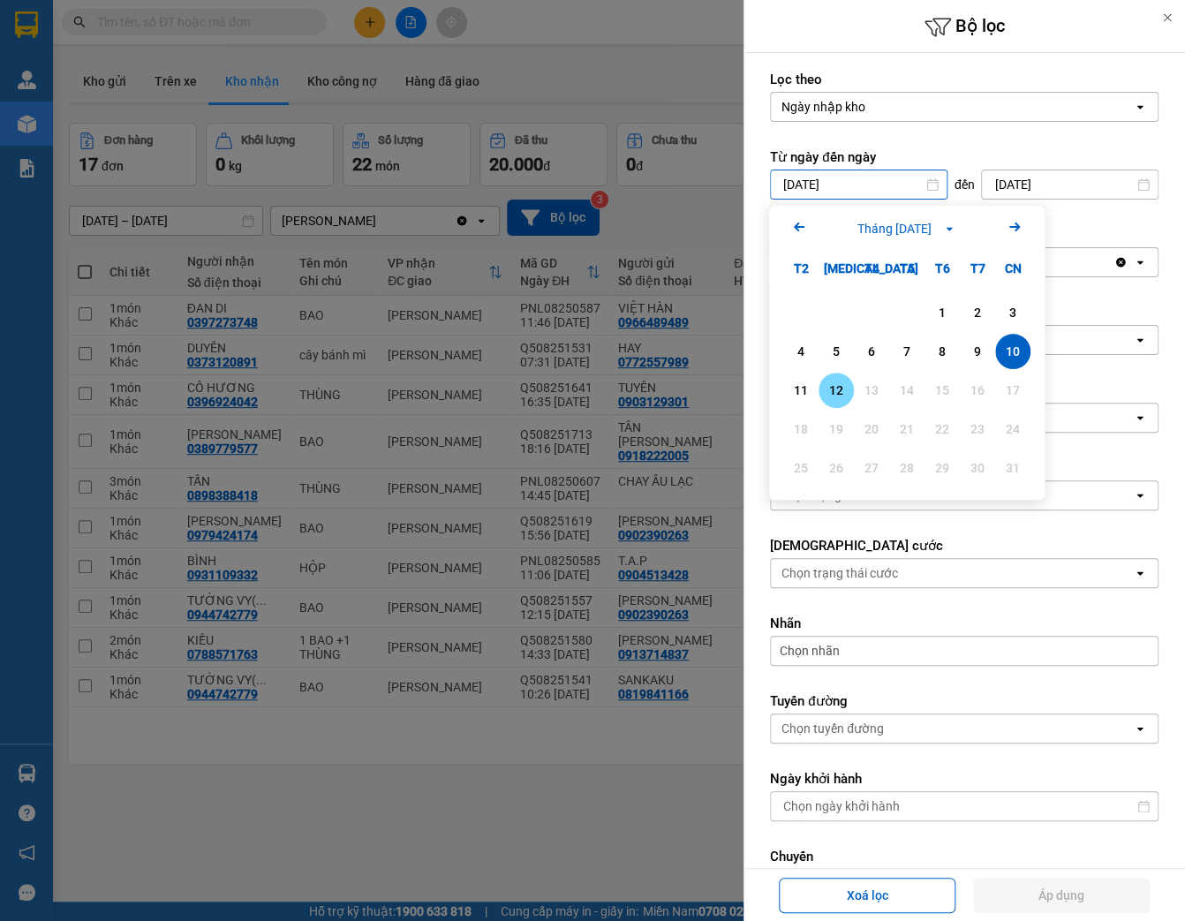
click at [835, 397] on div "12" at bounding box center [836, 390] width 25 height 21
type input "12/08/2025"
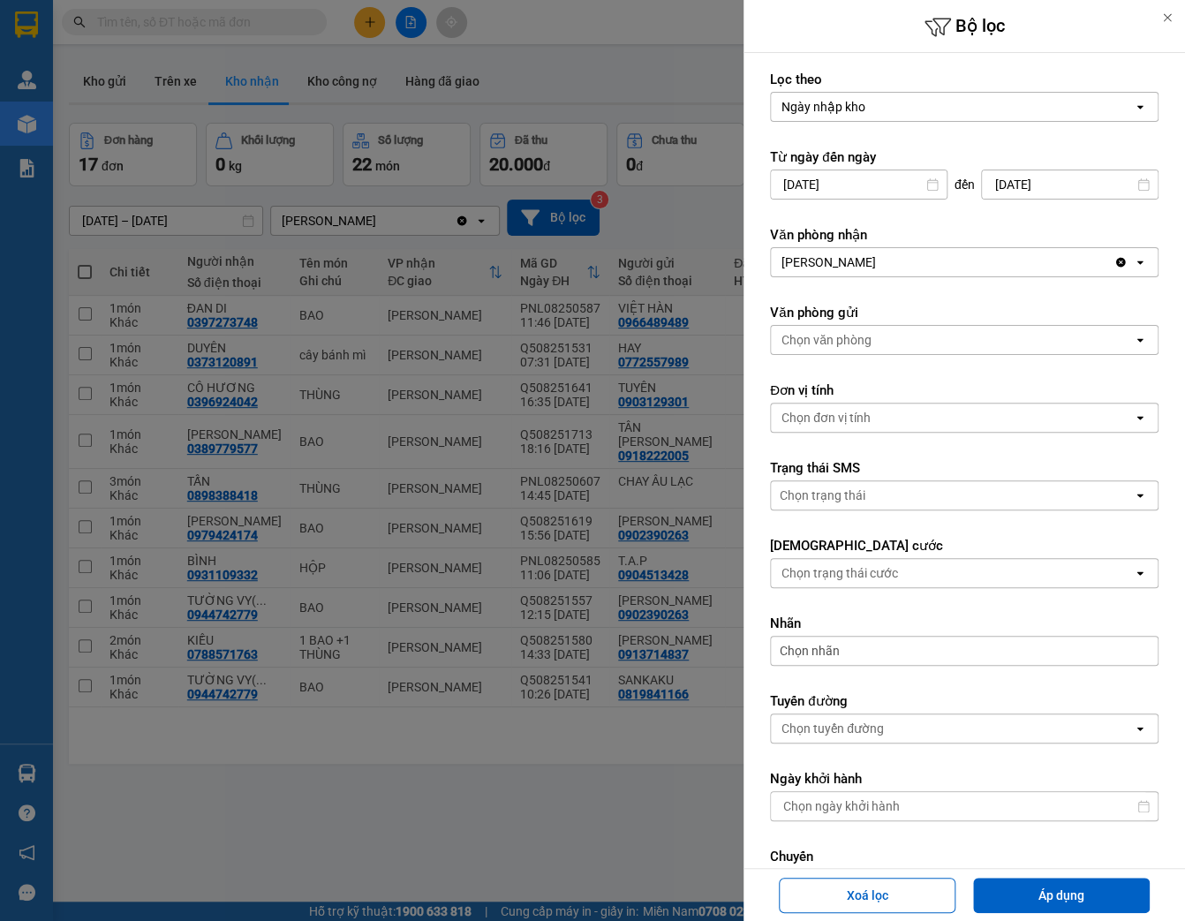
click at [1029, 186] on input "12/08/2025" at bounding box center [1070, 184] width 176 height 28
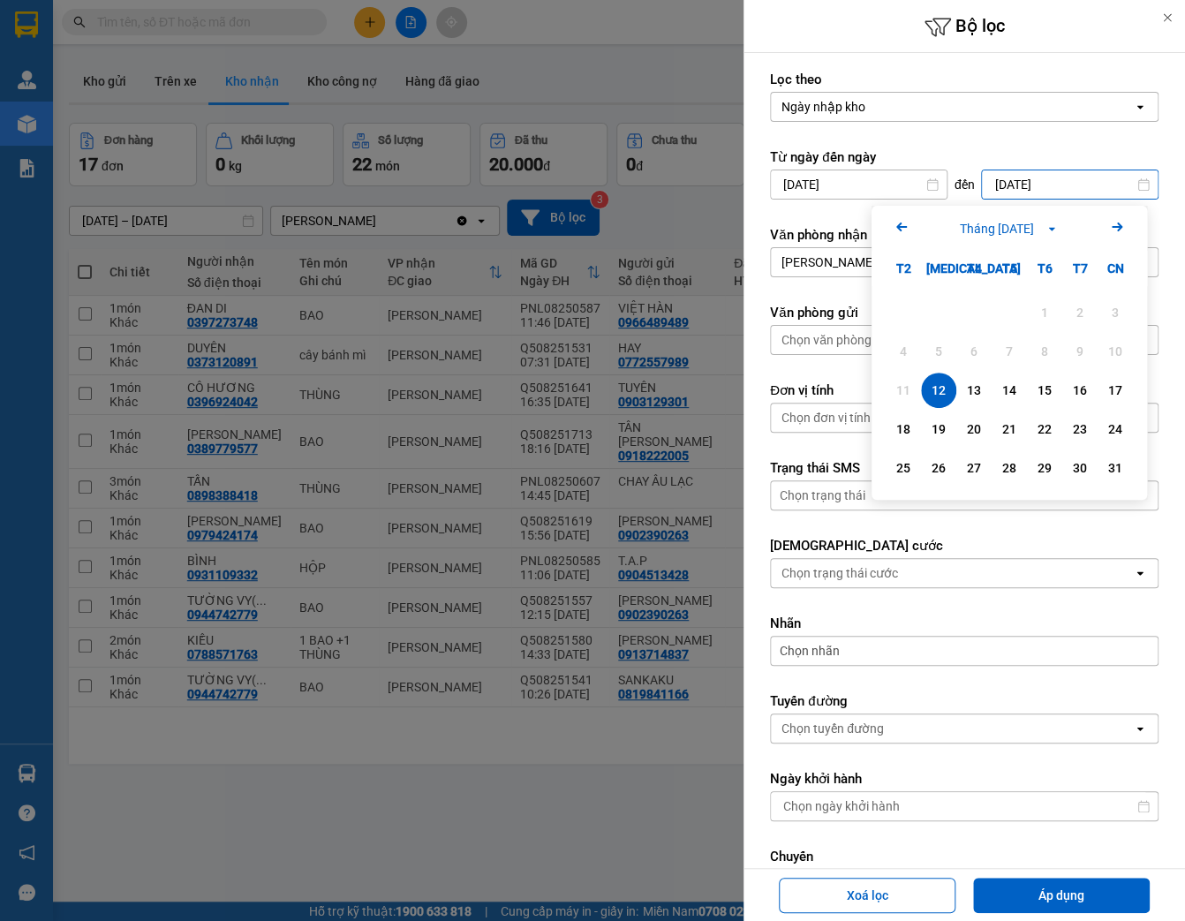
click at [927, 385] on div "12" at bounding box center [938, 390] width 25 height 21
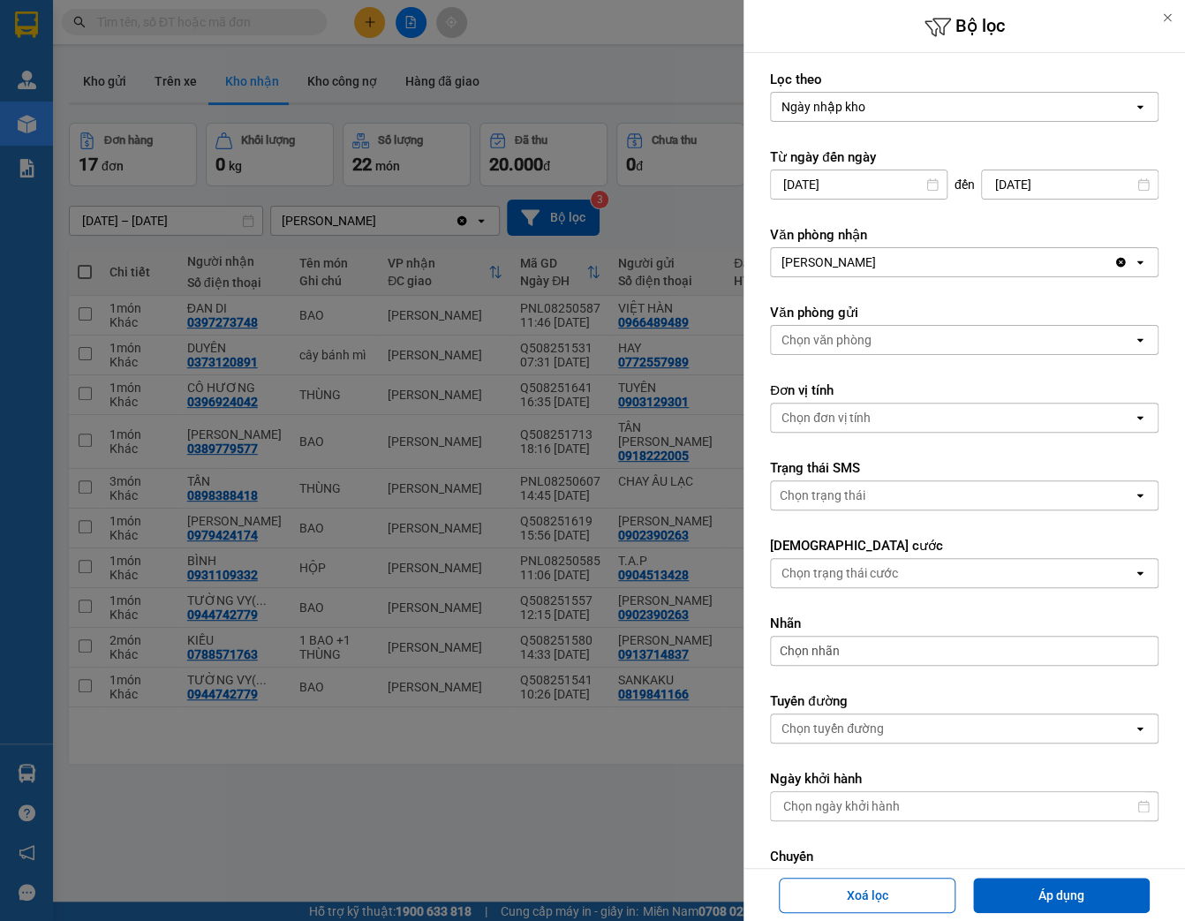
click at [859, 349] on div "Chọn văn phòng" at bounding box center [952, 340] width 362 height 28
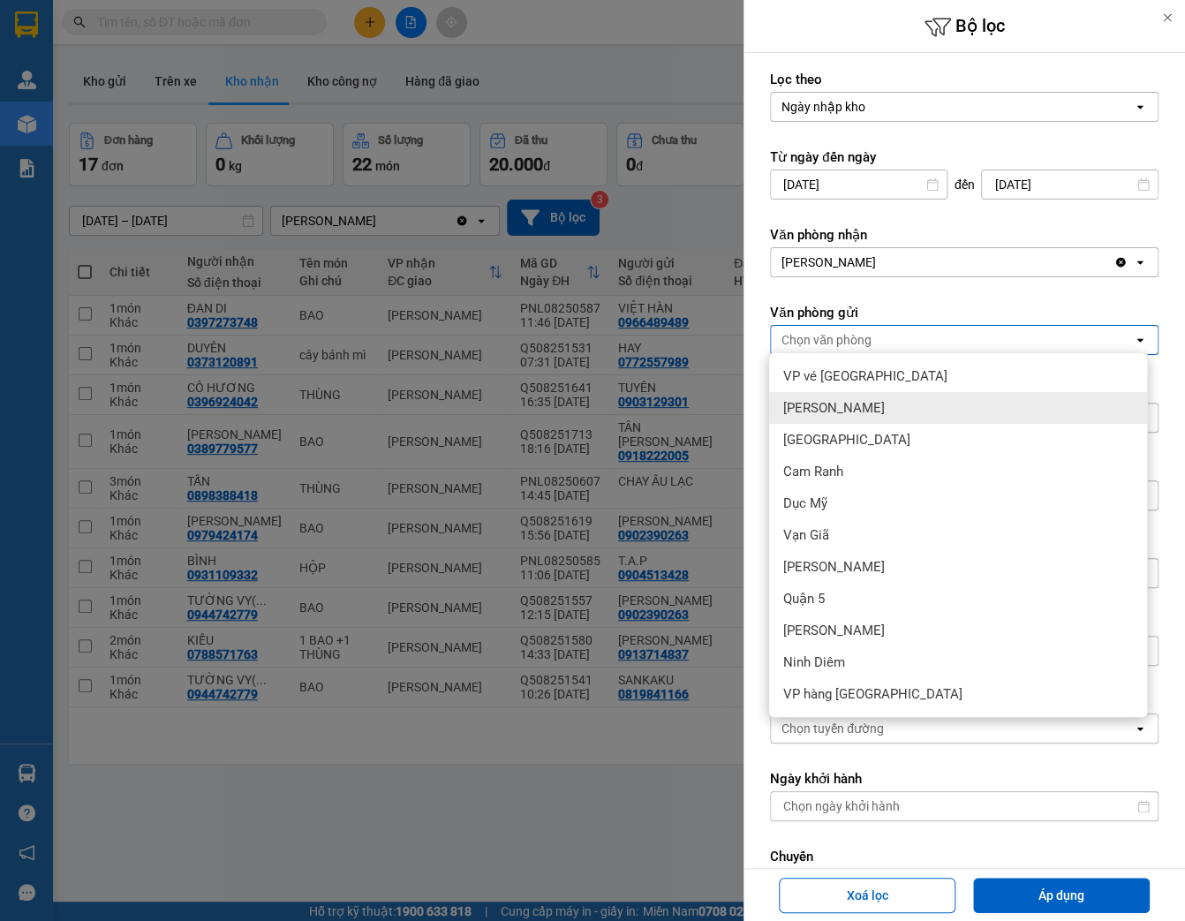
click at [947, 410] on div "Phạm Ngũ Lão" at bounding box center [958, 408] width 378 height 32
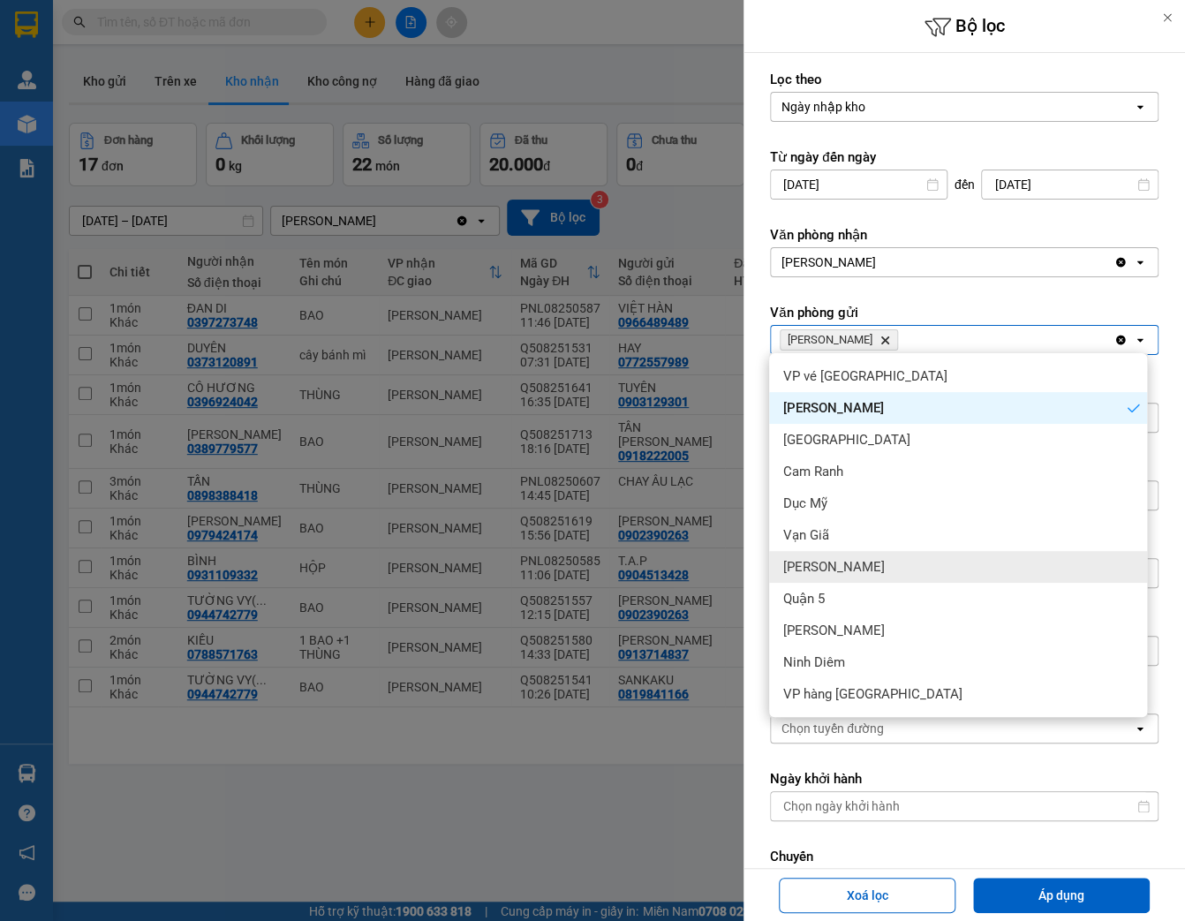
click at [950, 572] on div "Diên Khánh" at bounding box center [958, 567] width 378 height 32
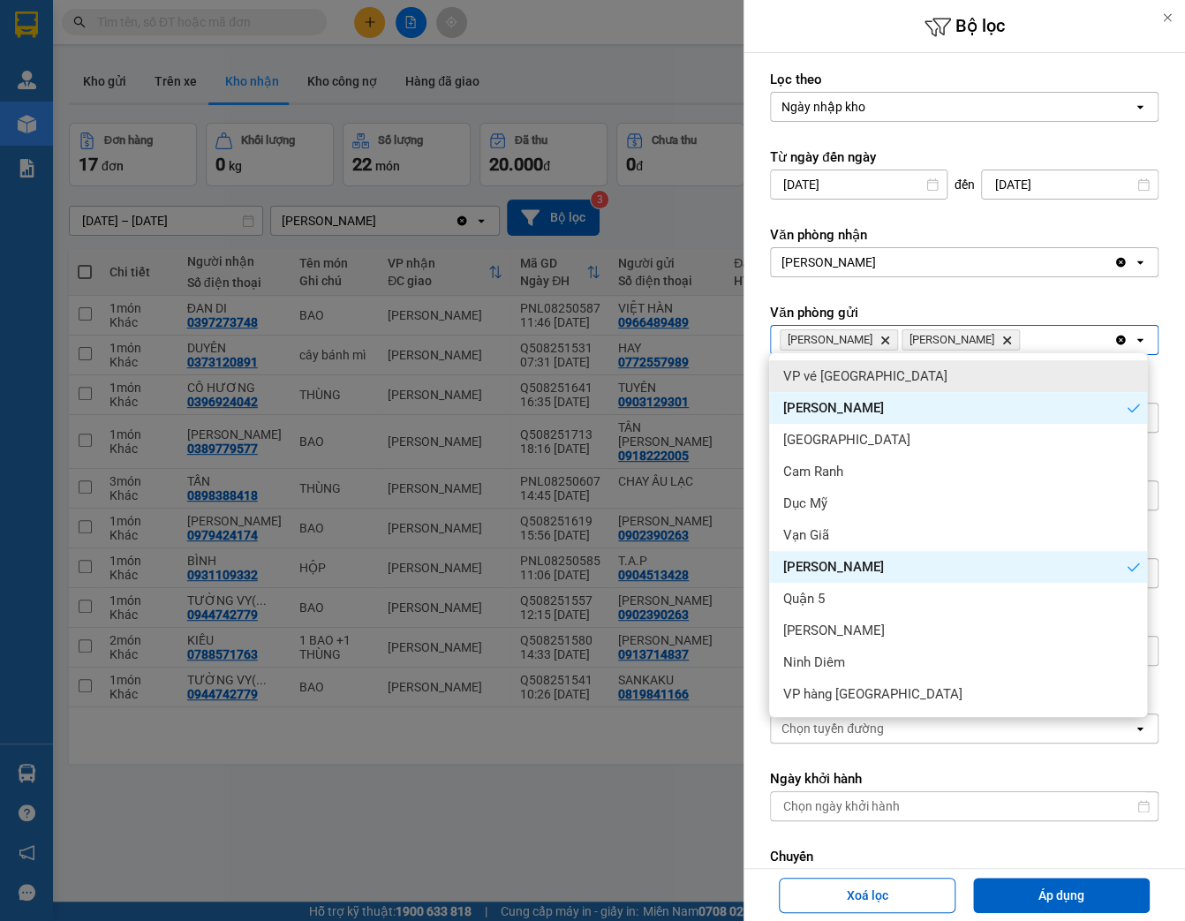
click at [1003, 338] on icon "Diên Khánh, close by backspace" at bounding box center [1007, 340] width 8 height 8
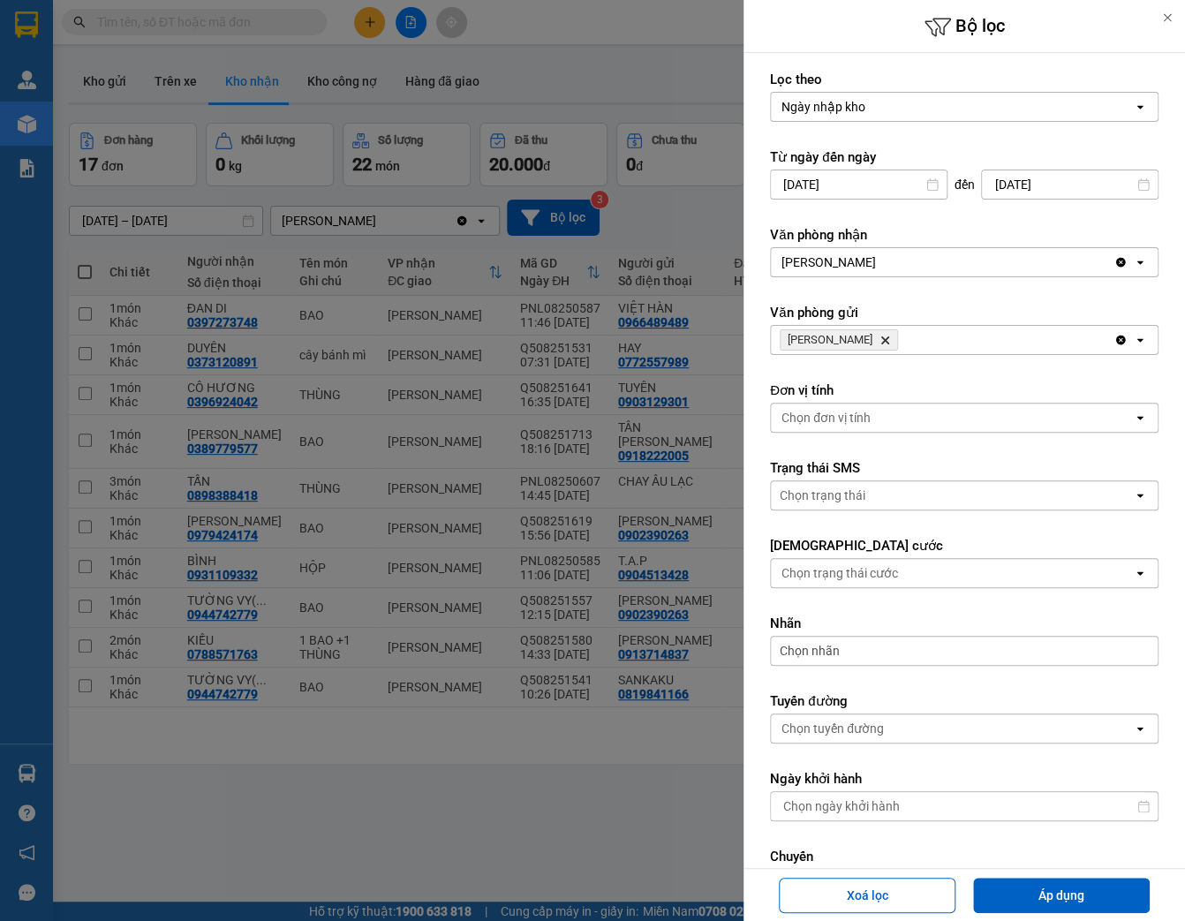
click at [933, 336] on div "Phạm Ngũ Lão Delete" at bounding box center [942, 340] width 343 height 28
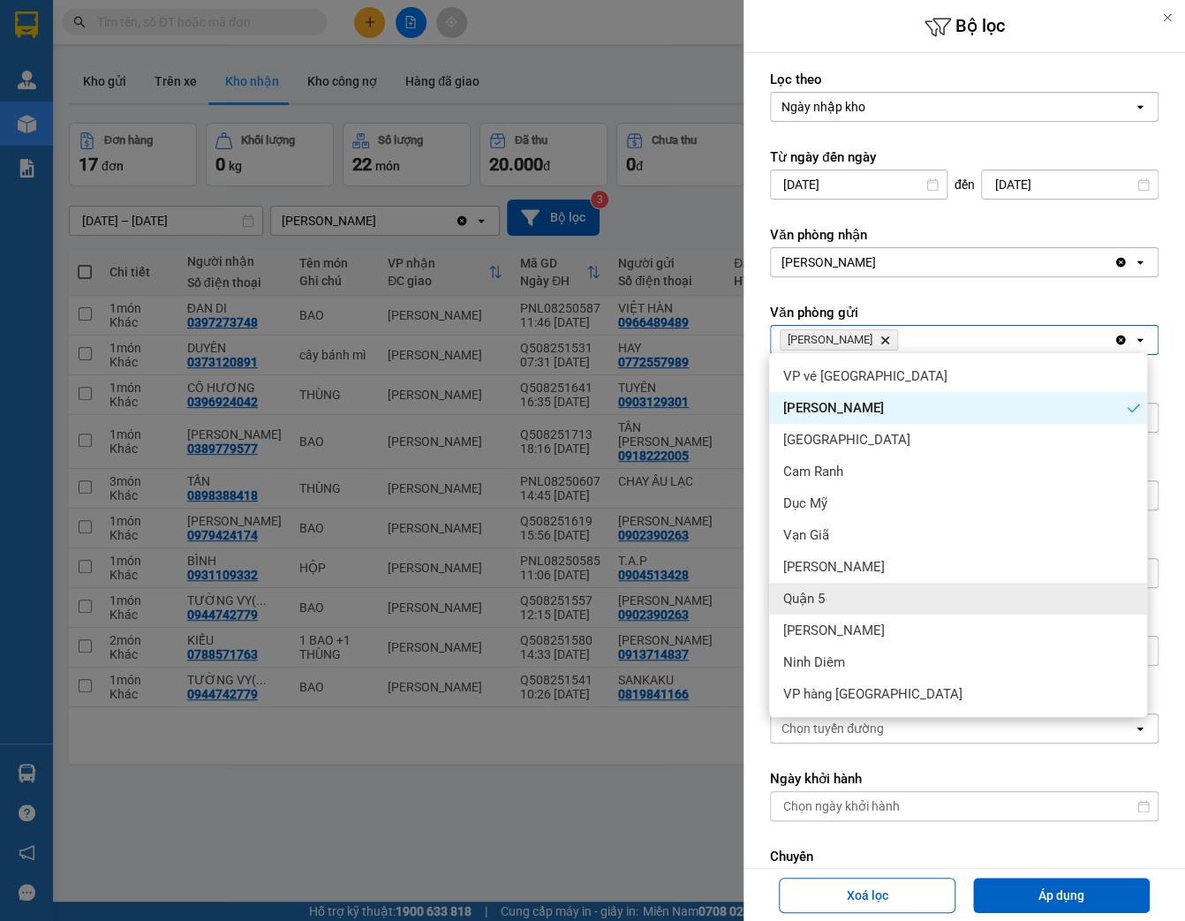
click at [957, 607] on div "Quận 5" at bounding box center [958, 599] width 378 height 32
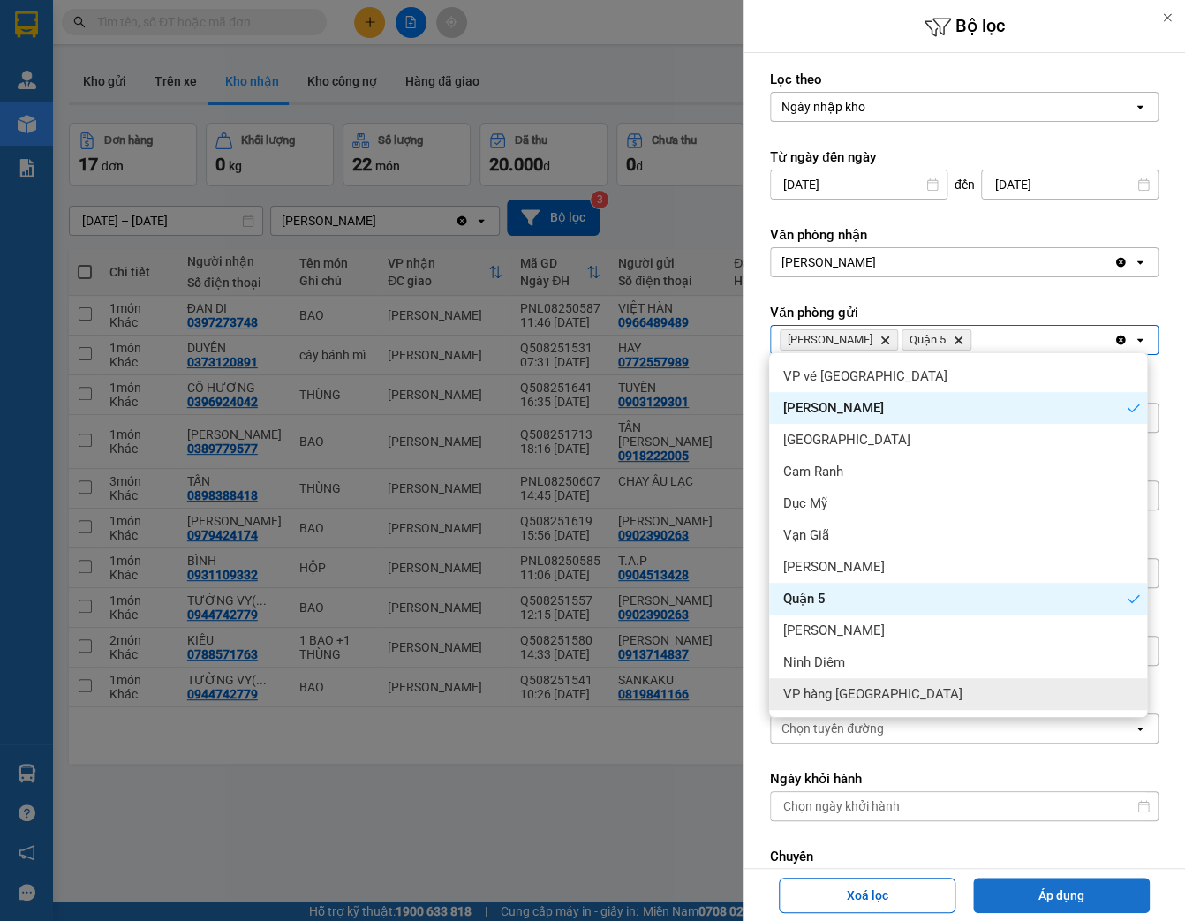
click at [1067, 889] on button "Áp dụng" at bounding box center [1061, 895] width 177 height 35
type input "12/08/2025 – 12/08/2025"
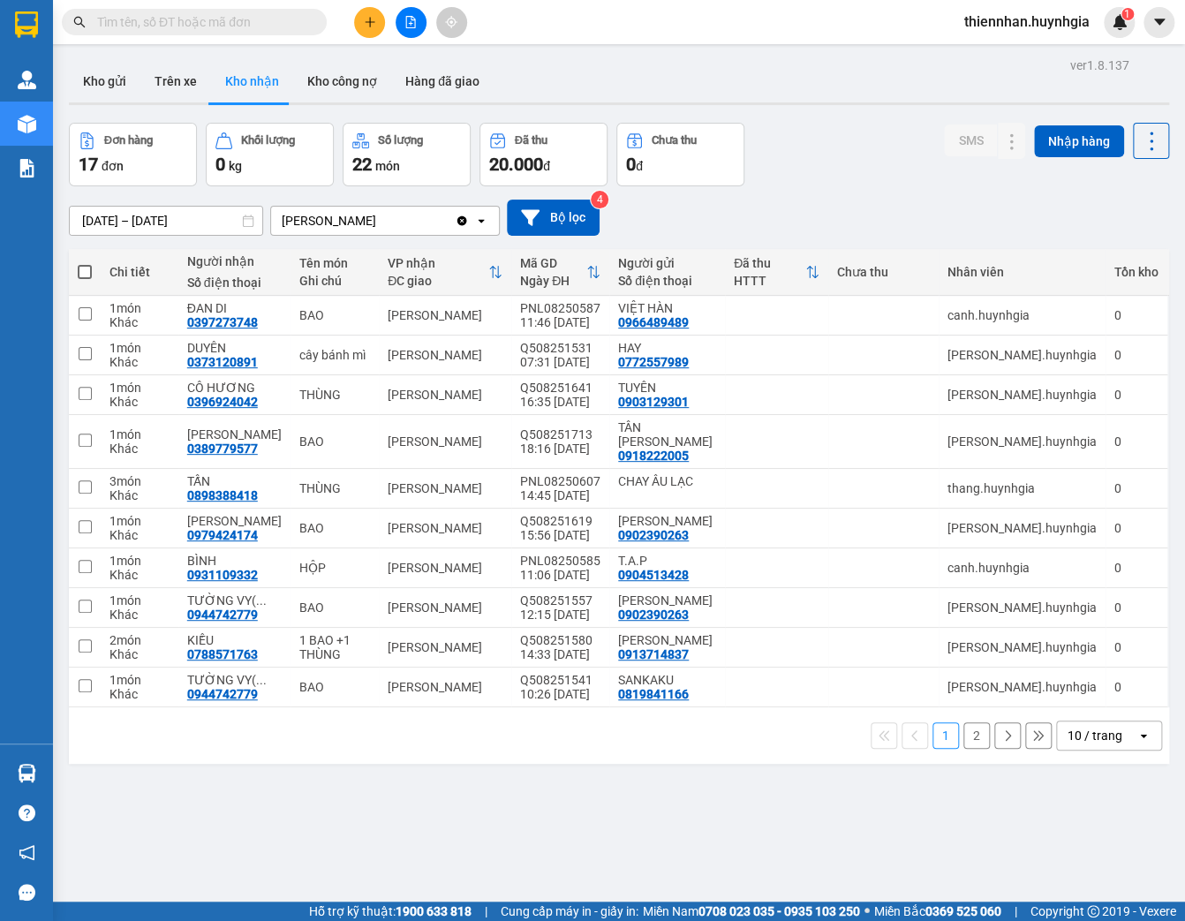
click at [1101, 728] on div "10 / trang" at bounding box center [1095, 736] width 55 height 18
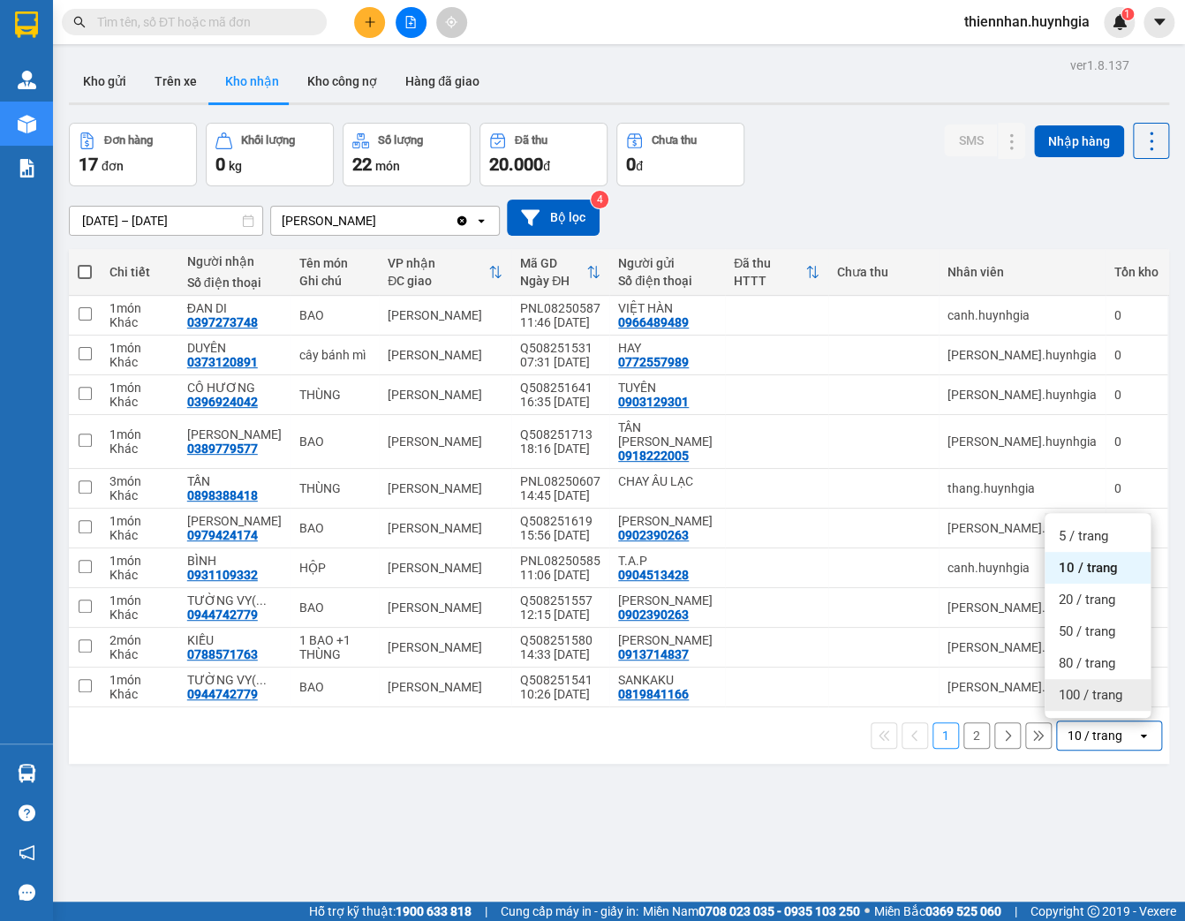
click at [1096, 703] on span "100 / trang" at bounding box center [1091, 695] width 64 height 18
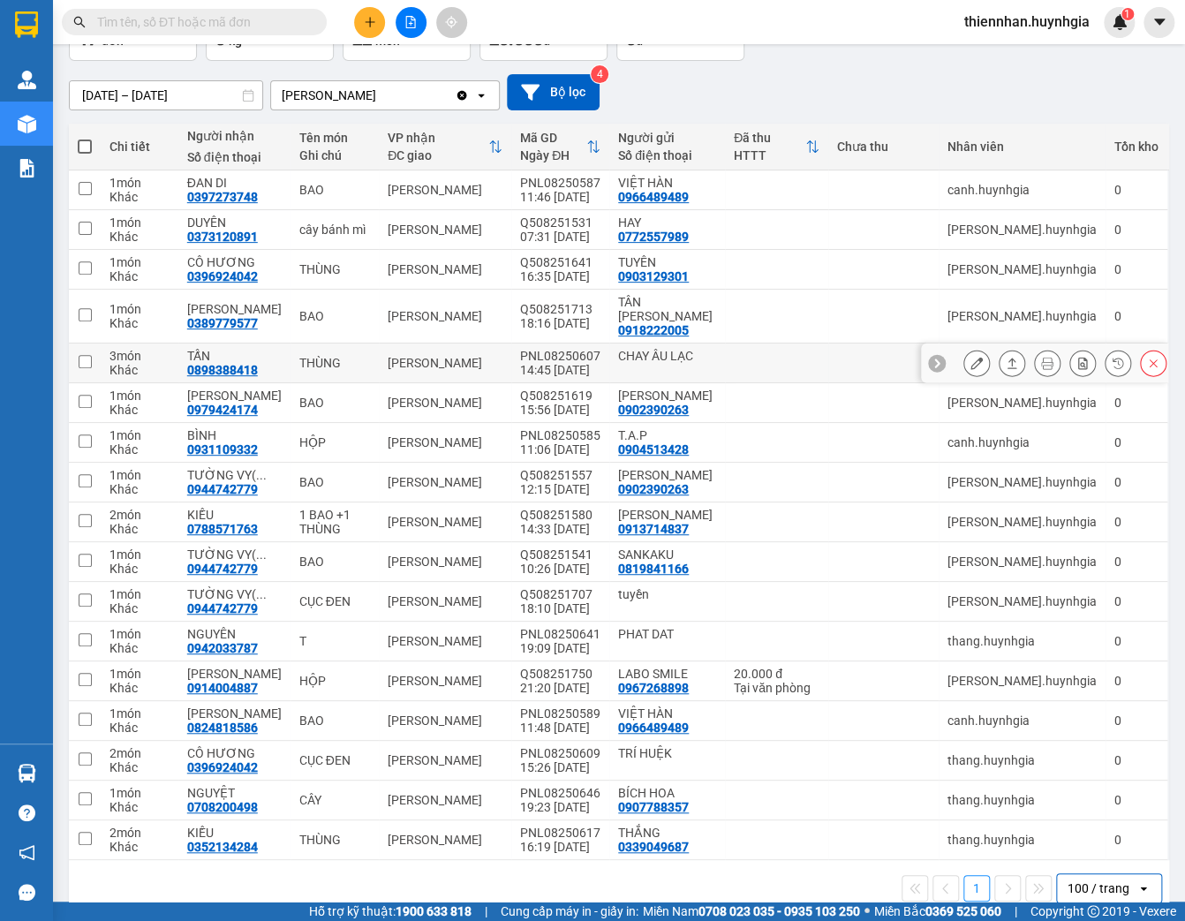
scroll to position [152, 0]
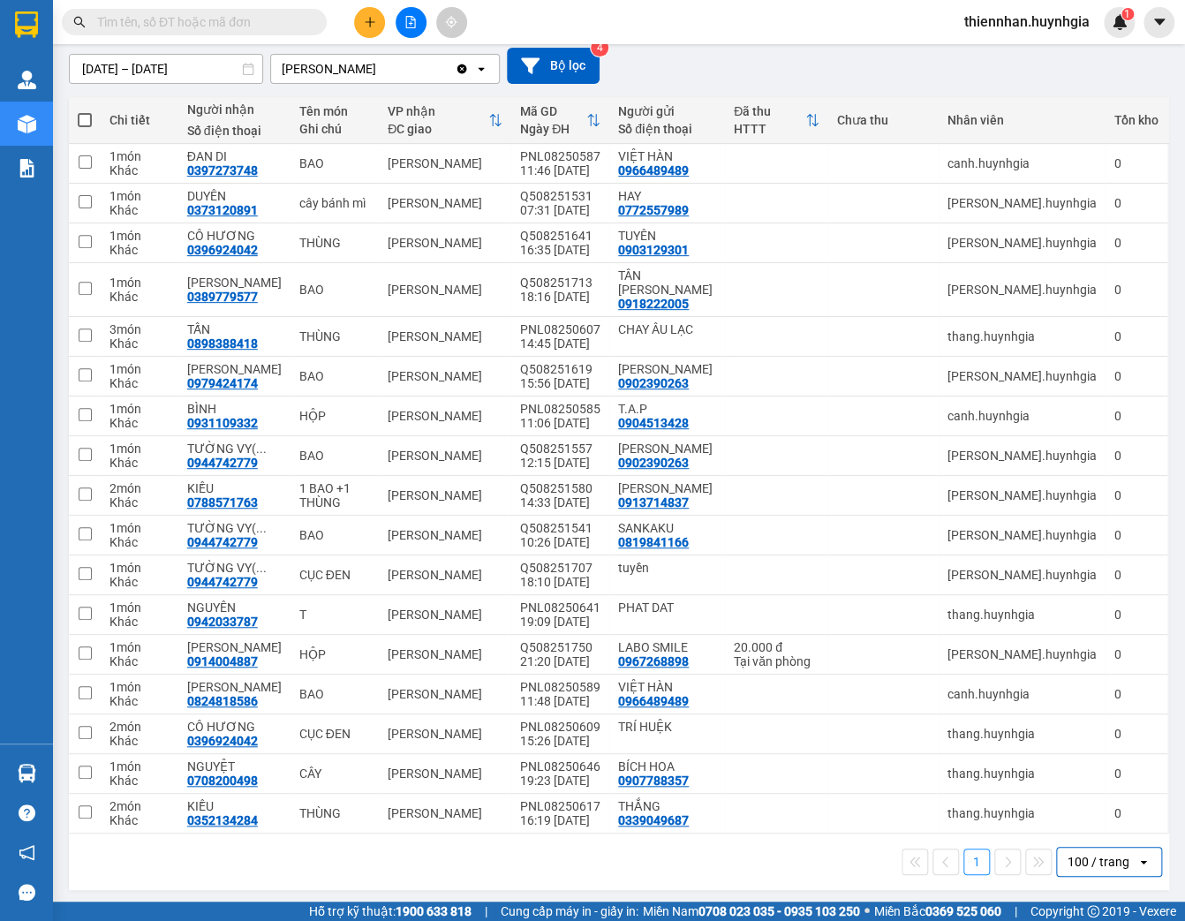
click at [84, 124] on span at bounding box center [85, 120] width 14 height 14
click at [85, 111] on input "checkbox" at bounding box center [85, 111] width 0 height 0
checkbox input "true"
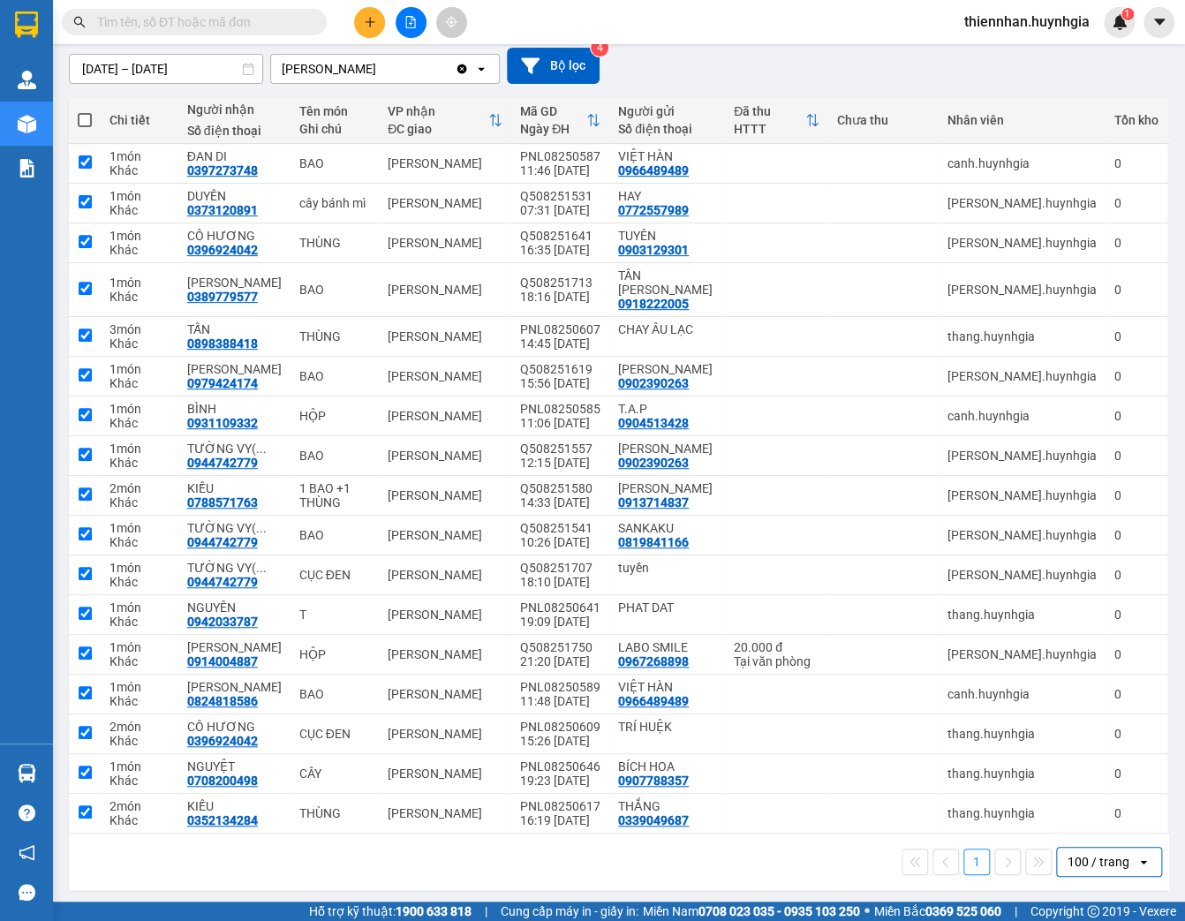
checkbox input "true"
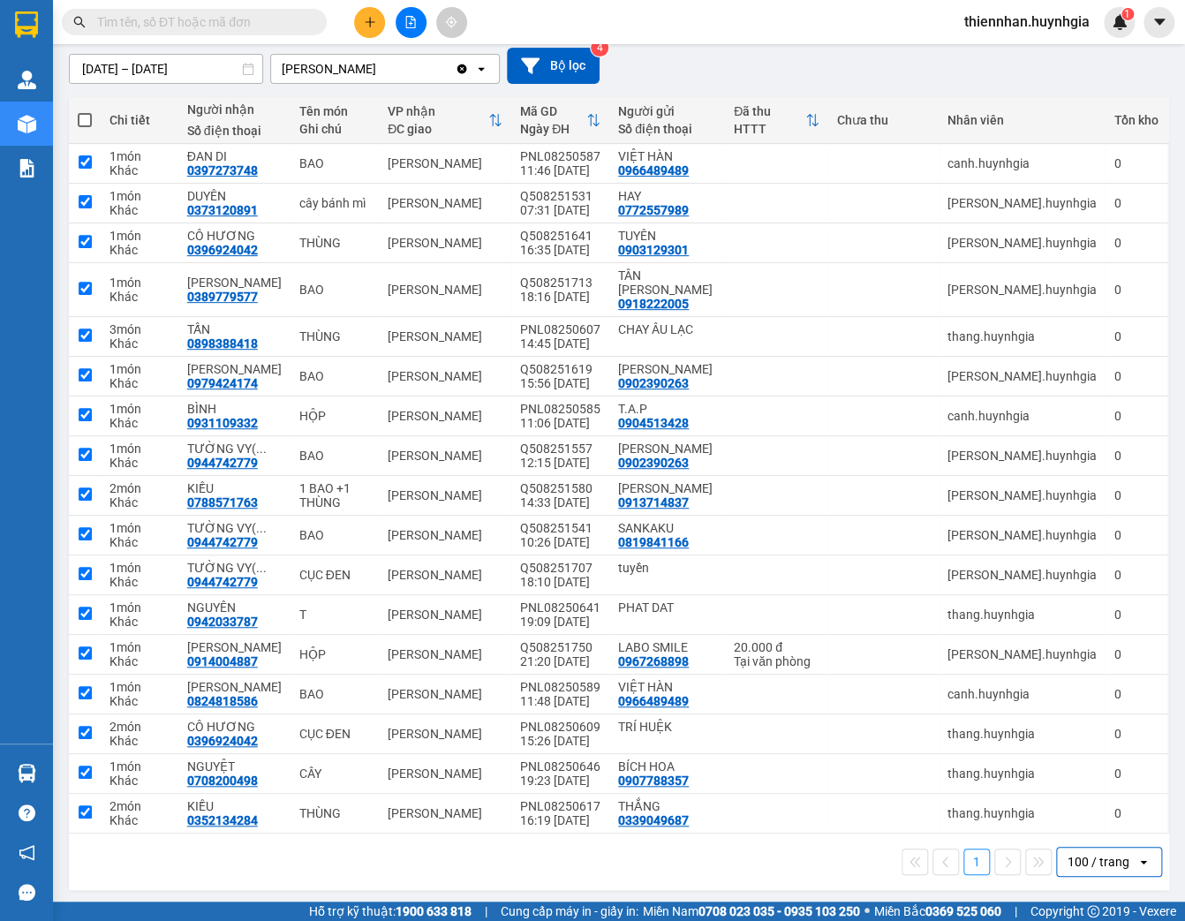
checkbox input "true"
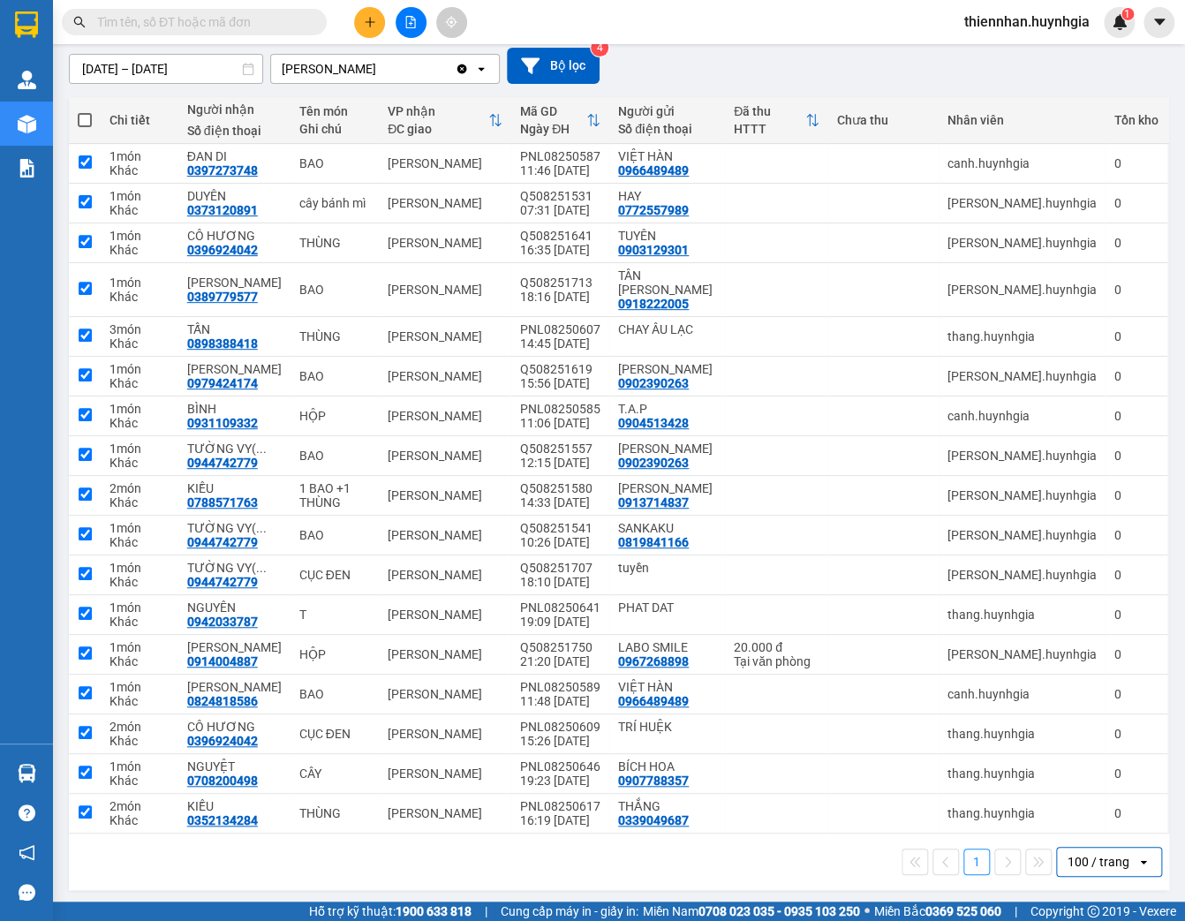
checkbox input "true"
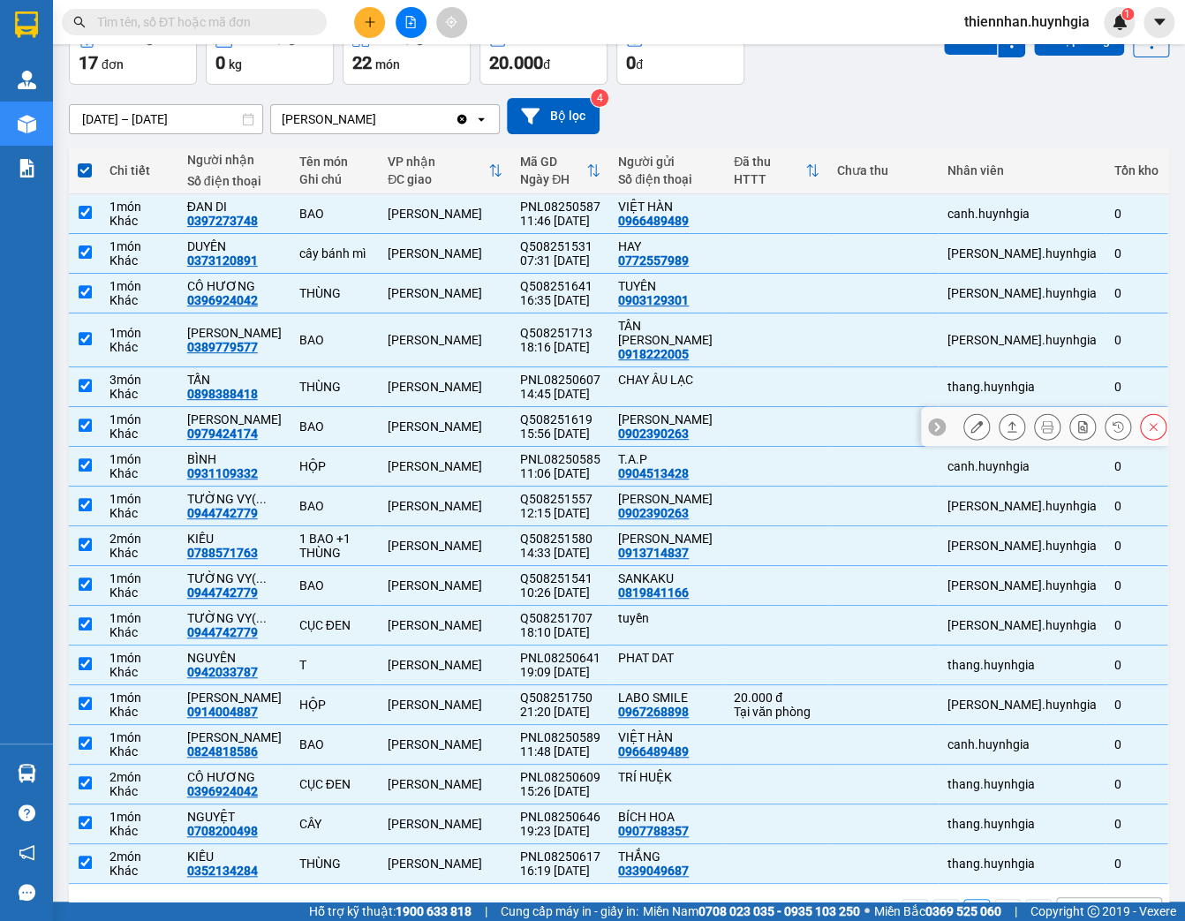
scroll to position [0, 0]
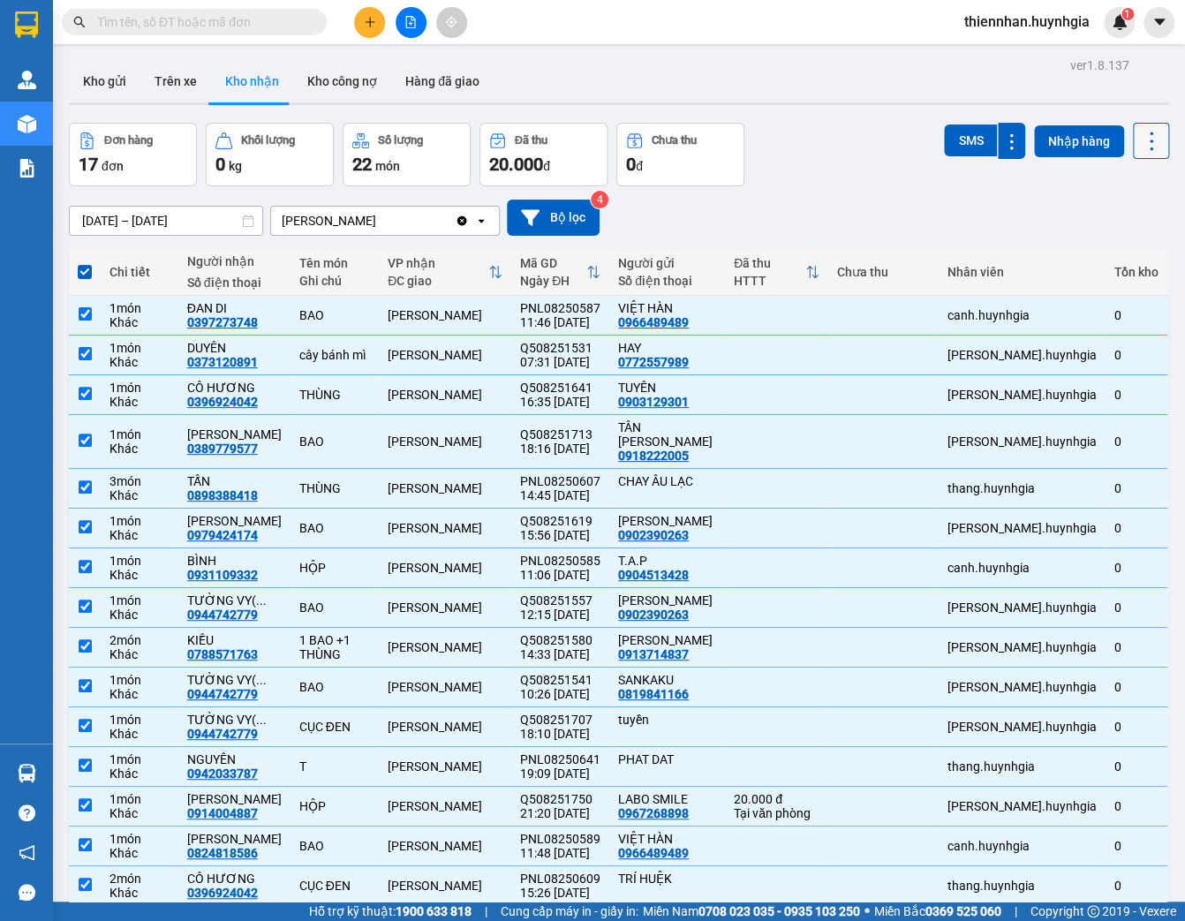
click at [1139, 147] on icon at bounding box center [1151, 141] width 25 height 25
click at [1112, 187] on span "Xuất excel" at bounding box center [1119, 188] width 57 height 18
